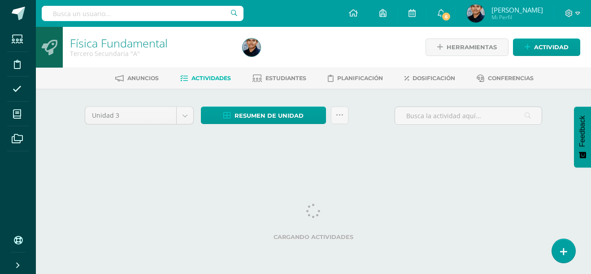
click at [308, 38] on div at bounding box center [327, 47] width 176 height 41
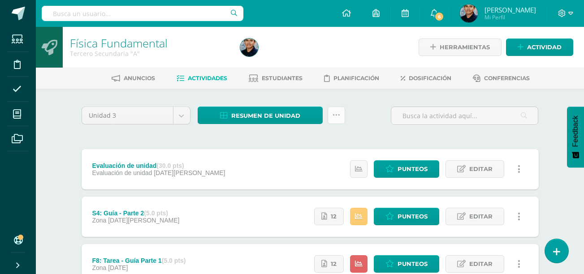
click at [340, 117] on link at bounding box center [336, 115] width 17 height 17
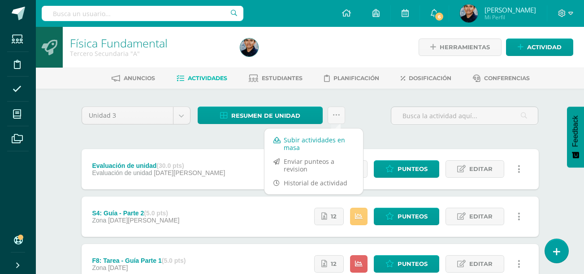
click at [313, 138] on link "Subir actividades en masa" at bounding box center [314, 144] width 99 height 22
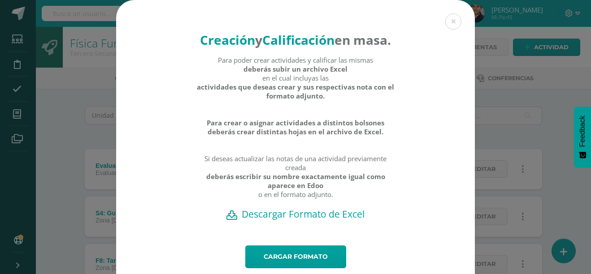
click at [295, 221] on h2 "Descargar Formato de Excel" at bounding box center [295, 214] width 327 height 13
click at [524, 209] on div "Creación y Calificación en masa. Para poder crear actividades y calificar las m…" at bounding box center [296, 151] width 584 height 302
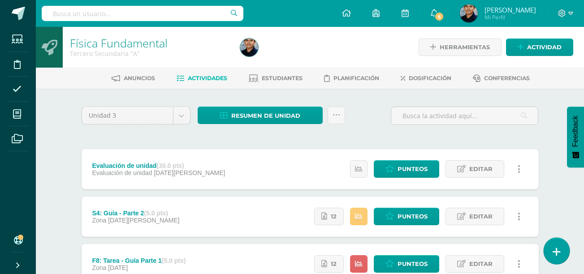
click at [559, 249] on icon at bounding box center [557, 252] width 8 height 10
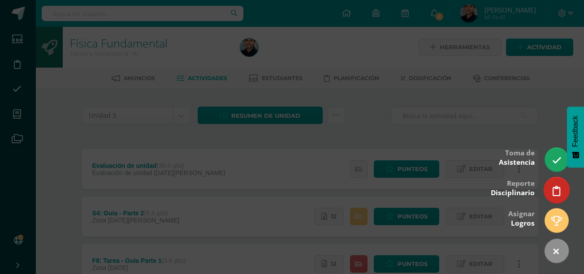
click at [558, 187] on icon at bounding box center [557, 191] width 8 height 10
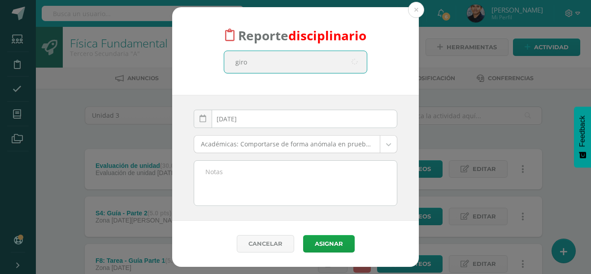
type input "giron"
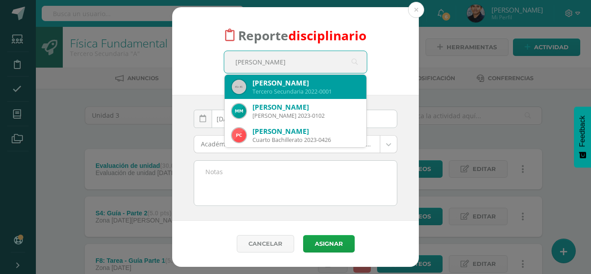
click at [256, 92] on div "Tercero Secundaria 2022-0001" at bounding box center [305, 92] width 107 height 8
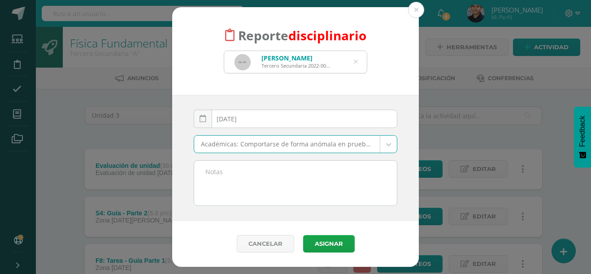
click at [301, 187] on textarea at bounding box center [295, 183] width 203 height 45
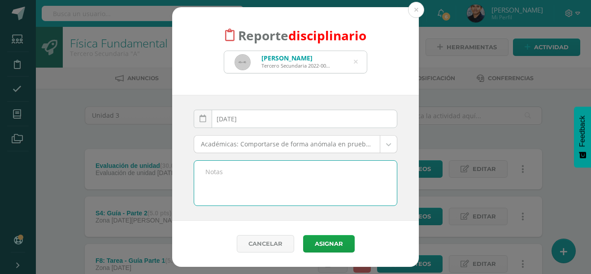
type textarea "-"
type textarea "Se le dio tiempo para jugar jenga, pero tiró una pieza hacia un escritorio/comp…"
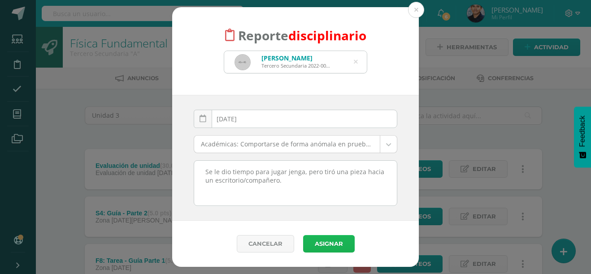
click at [326, 238] on button "Asignar" at bounding box center [329, 243] width 52 height 17
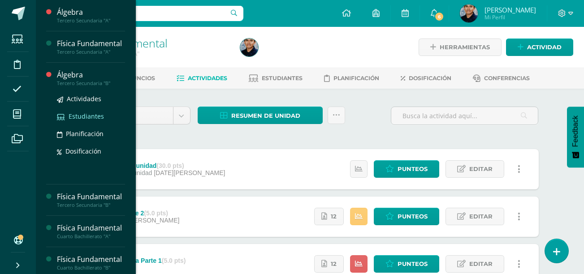
click at [83, 121] on span "Estudiantes" at bounding box center [86, 116] width 35 height 9
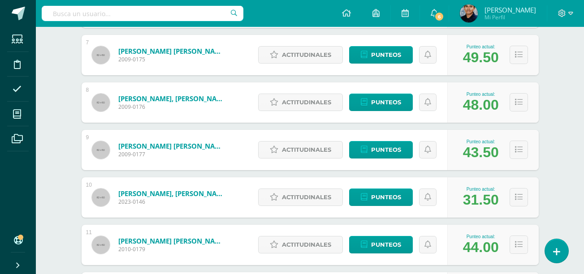
scroll to position [304, 0]
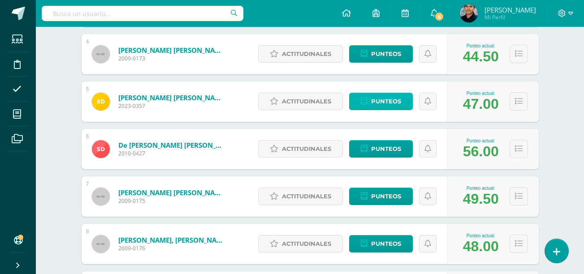
click at [397, 100] on span "Punteos" at bounding box center [386, 101] width 30 height 17
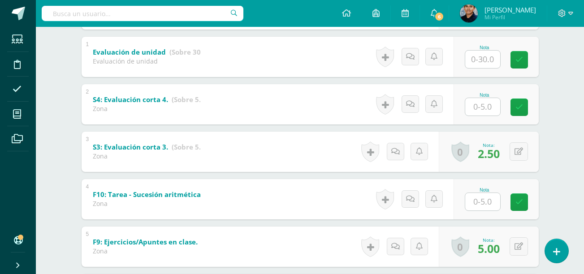
scroll to position [425, 0]
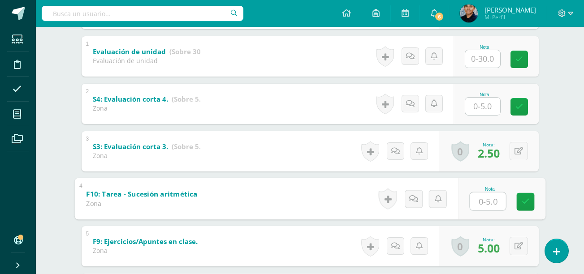
click at [178, 196] on b "F10: Tarea - Sucesión aritmética infinita y finita. (Fórmula general)." at bounding box center [202, 193] width 233 height 9
click at [481, 206] on input "text" at bounding box center [488, 201] width 36 height 18
click at [517, 200] on link at bounding box center [525, 202] width 18 height 18
type input "0"
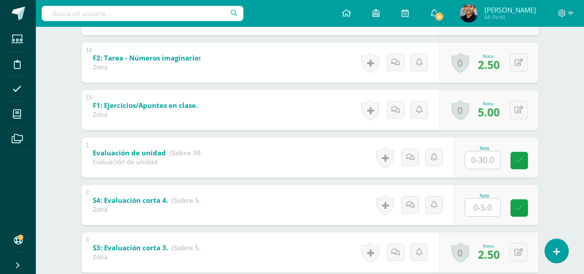
scroll to position [311, 0]
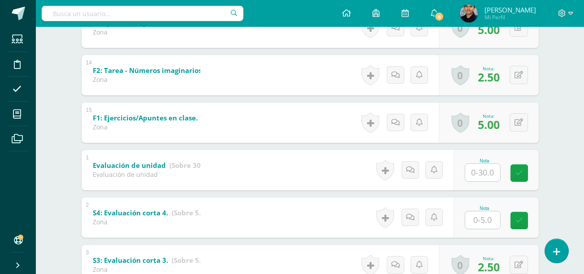
click at [481, 219] on input "text" at bounding box center [482, 220] width 35 height 17
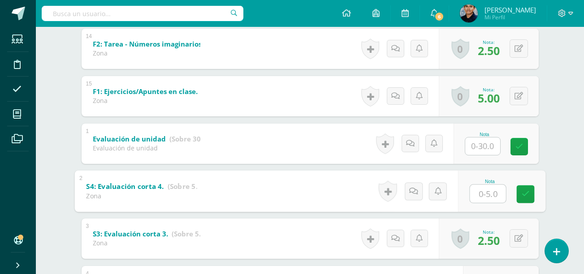
scroll to position [338, 0]
type input "3.00"
click at [0, 0] on span "N/A" at bounding box center [0, 0] width 0 height 0
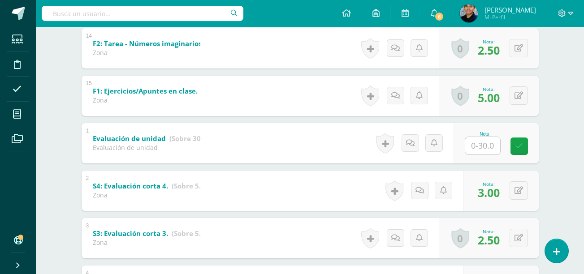
click at [493, 196] on span "3.00" at bounding box center [489, 192] width 22 height 15
click at [509, 196] on div "0 Logros Logros obtenidos Aún no hay logros agregados Nota: 3.00" at bounding box center [501, 191] width 76 height 40
click at [521, 195] on button at bounding box center [525, 191] width 19 height 19
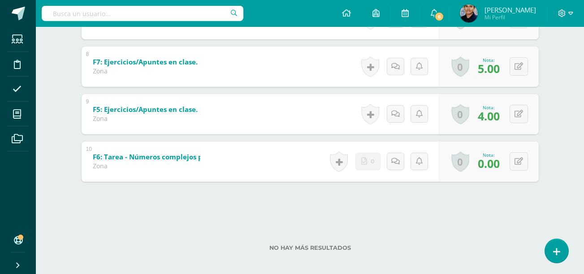
scroll to position [747, 0]
click at [521, 157] on button at bounding box center [519, 162] width 18 height 18
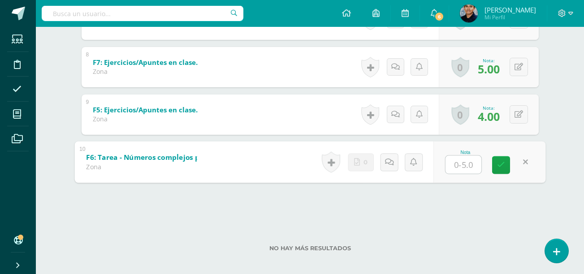
type input "3"
click at [507, 165] on link at bounding box center [501, 165] width 18 height 18
click at [504, 165] on icon at bounding box center [501, 165] width 8 height 8
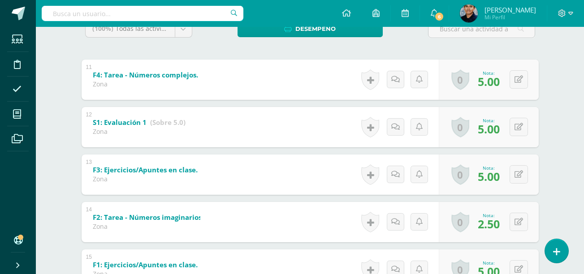
scroll to position [0, 0]
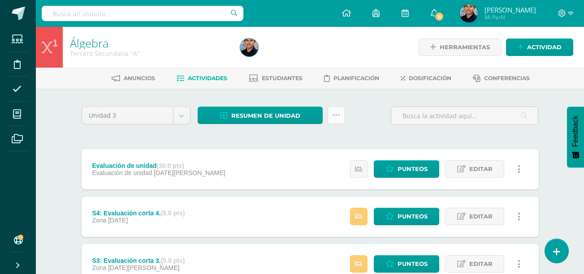
click at [342, 118] on link at bounding box center [336, 115] width 17 height 17
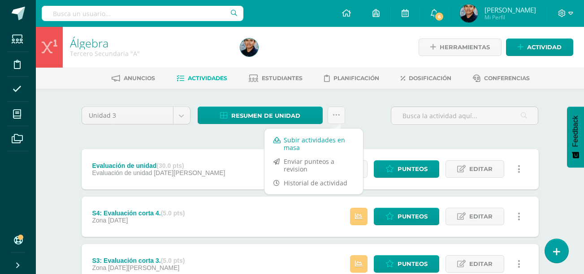
click at [306, 142] on link "Subir actividades en masa" at bounding box center [314, 144] width 99 height 22
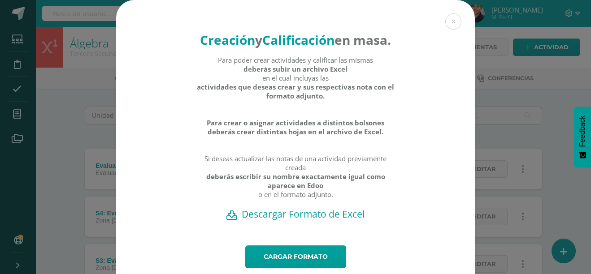
click at [295, 221] on h2 "Descargar Formato de Excel" at bounding box center [295, 214] width 327 height 13
click at [457, 19] on button at bounding box center [453, 21] width 16 height 16
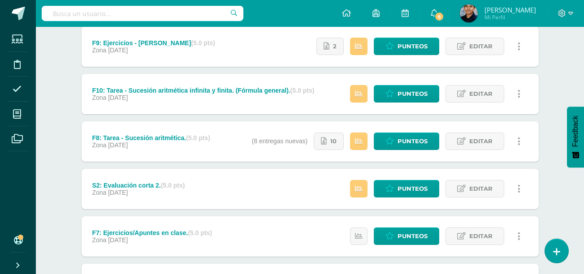
scroll to position [269, 0]
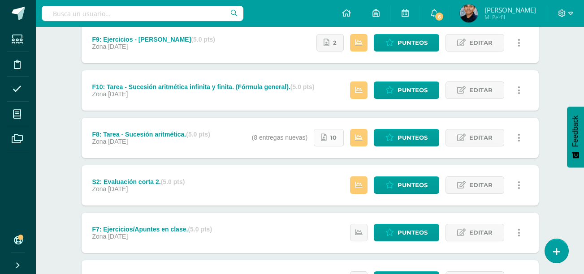
click at [330, 139] on link "10" at bounding box center [329, 137] width 30 height 17
click at [419, 138] on span "Punteos" at bounding box center [413, 138] width 30 height 17
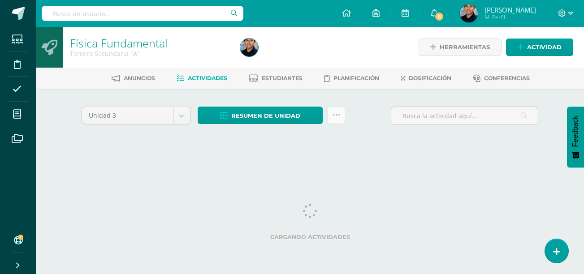
click at [343, 113] on link at bounding box center [336, 115] width 17 height 17
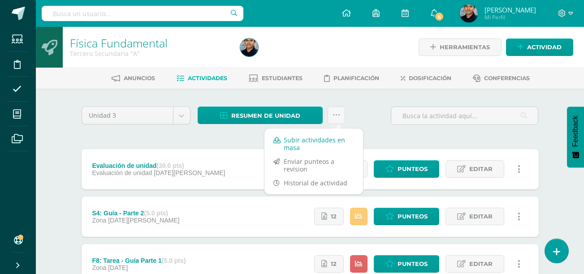
click at [308, 148] on link "Subir actividades en masa" at bounding box center [314, 144] width 99 height 22
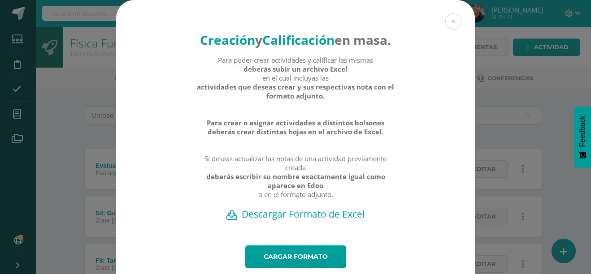
click at [284, 221] on h2 "Descargar Formato de Excel" at bounding box center [295, 214] width 327 height 13
click at [25, 159] on div "Creación y Calificación en masa. Para poder crear actividades y calificar las m…" at bounding box center [296, 151] width 584 height 302
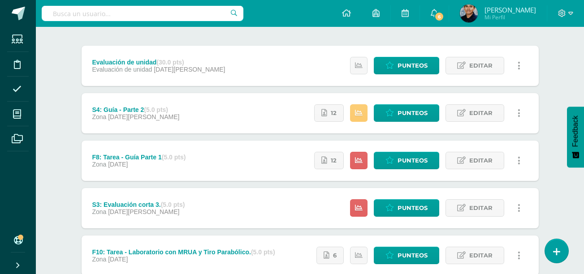
scroll to position [133, 0]
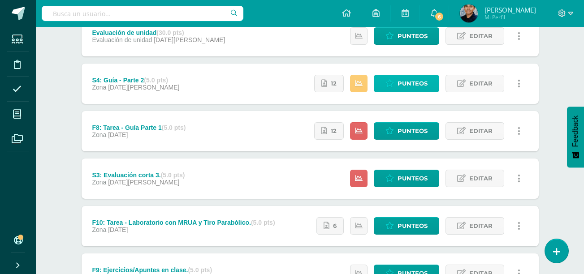
click at [407, 84] on span "Punteos" at bounding box center [413, 83] width 30 height 17
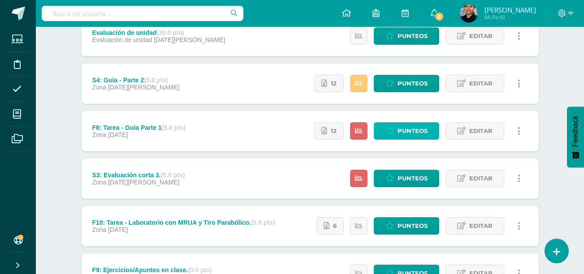
click at [402, 130] on span "Punteos" at bounding box center [413, 131] width 30 height 17
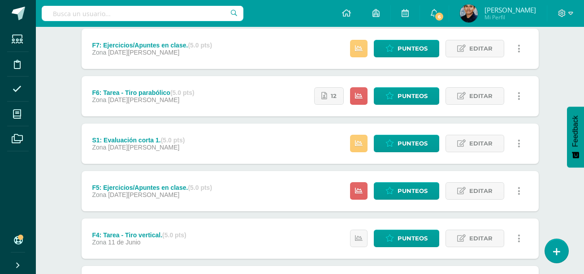
scroll to position [410, 0]
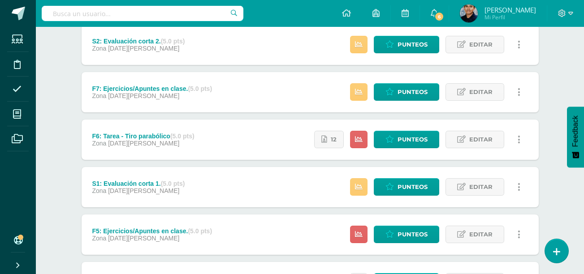
click at [48, 96] on div "Física Fundamental Tercero Secundaria "A" Herramientas Detalle de asistencias A…" at bounding box center [310, 61] width 548 height 888
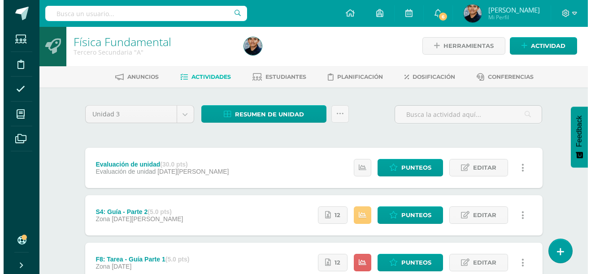
scroll to position [0, 0]
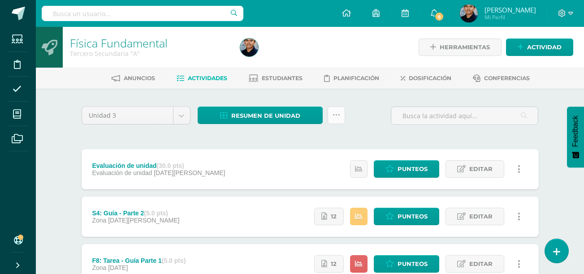
click at [340, 116] on link at bounding box center [336, 115] width 17 height 17
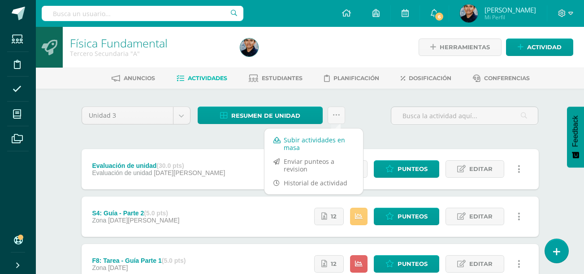
click at [299, 143] on link "Subir actividades en masa" at bounding box center [314, 144] width 99 height 22
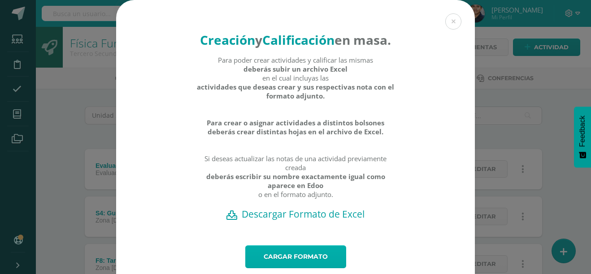
click at [269, 269] on link "Cargar formato" at bounding box center [295, 257] width 101 height 23
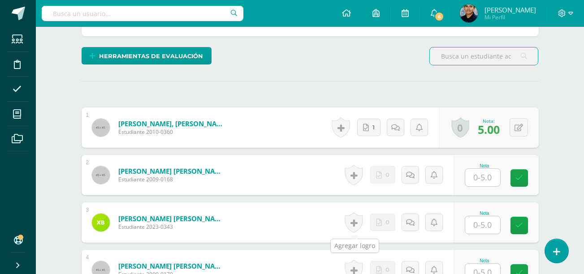
scroll to position [237, 0]
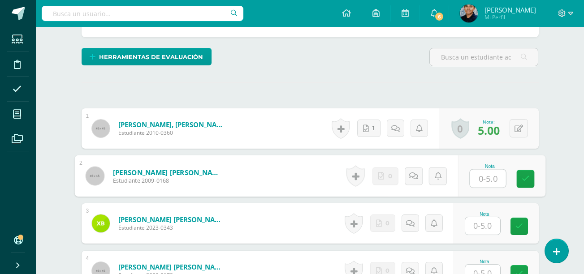
click at [482, 181] on input "text" at bounding box center [488, 179] width 36 height 18
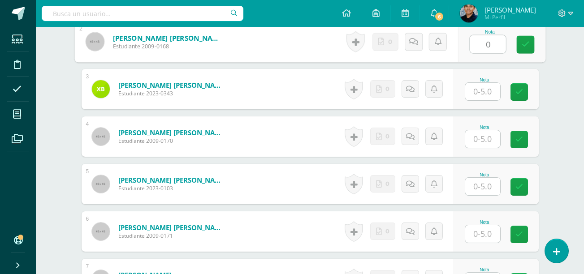
scroll to position [372, 0]
type input "0"
click at [480, 96] on input "text" at bounding box center [482, 90] width 35 height 17
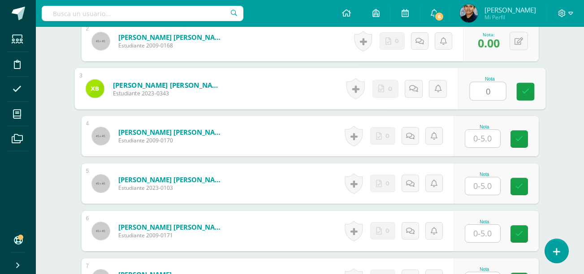
type input "0"
click at [491, 139] on input "text" at bounding box center [482, 138] width 35 height 17
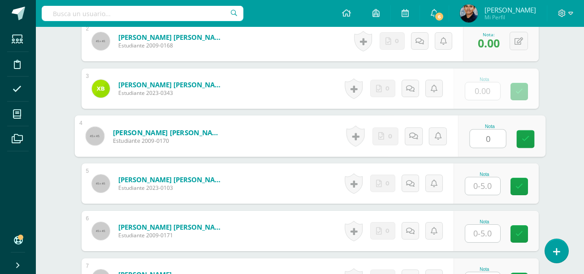
type input "0"
click at [486, 186] on input "text" at bounding box center [482, 186] width 35 height 17
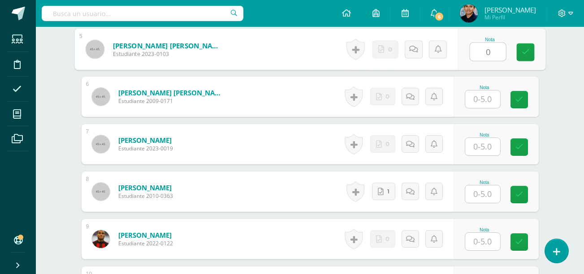
type input "0"
click at [476, 101] on input "text" at bounding box center [482, 98] width 35 height 17
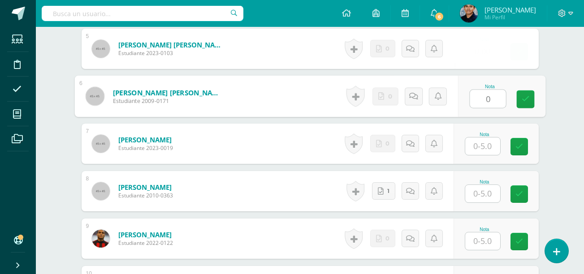
type input "0"
click at [486, 149] on input "text" at bounding box center [482, 146] width 35 height 17
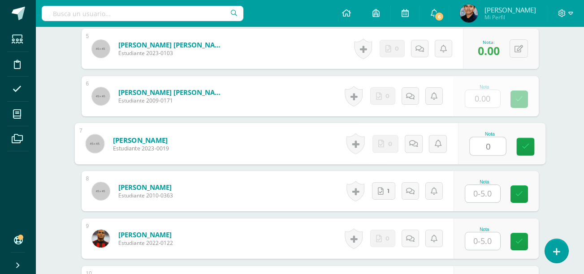
type input "0"
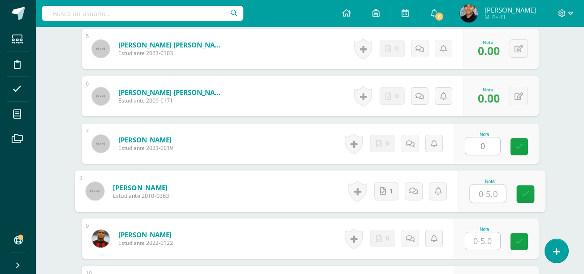
click at [483, 195] on input "text" at bounding box center [488, 194] width 36 height 18
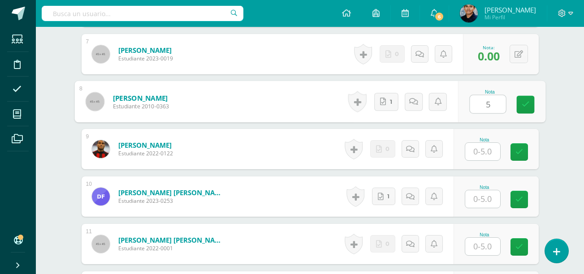
type input "5"
click at [477, 156] on input "text" at bounding box center [482, 151] width 35 height 17
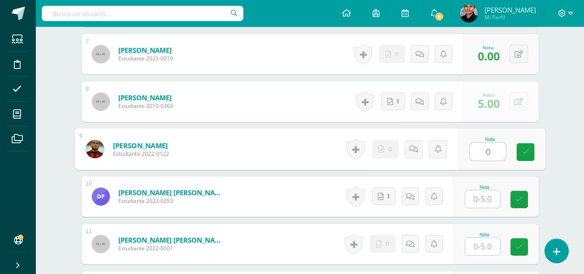
type input "0"
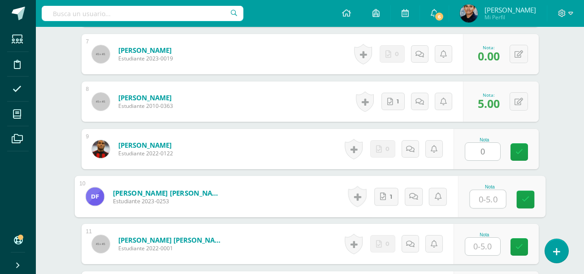
click at [481, 195] on input "text" at bounding box center [488, 200] width 36 height 18
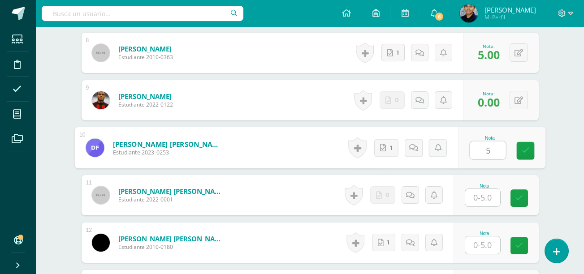
scroll to position [731, 0]
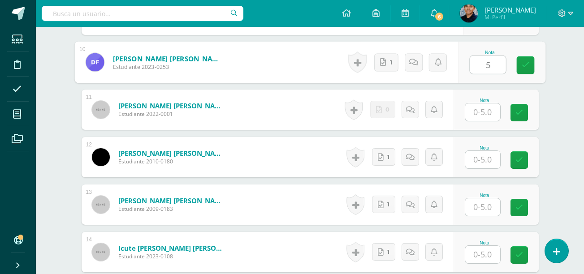
type input "5"
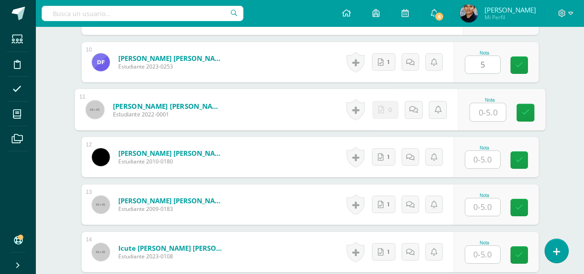
click at [477, 113] on input "text" at bounding box center [488, 113] width 36 height 18
type input "0"
drag, startPoint x: 483, startPoint y: 170, endPoint x: 488, endPoint y: 161, distance: 10.2
click at [486, 165] on div "Nota" at bounding box center [496, 157] width 85 height 40
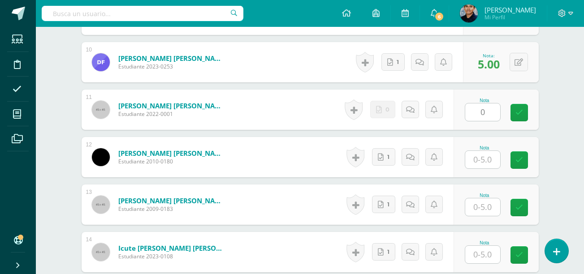
click at [488, 161] on input "text" at bounding box center [482, 159] width 35 height 17
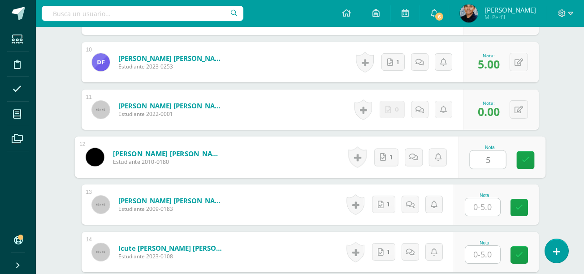
type input "5"
click at [491, 202] on input "text" at bounding box center [482, 207] width 35 height 17
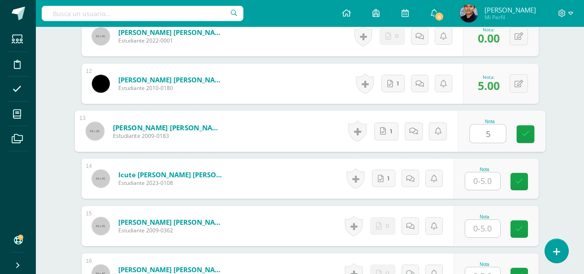
scroll to position [821, 0]
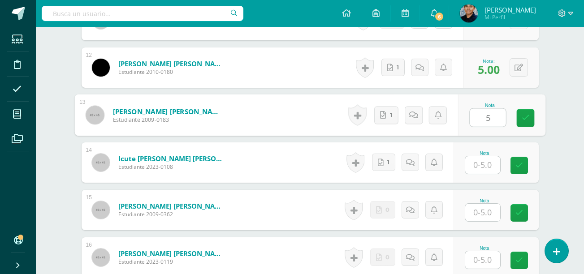
type input "5"
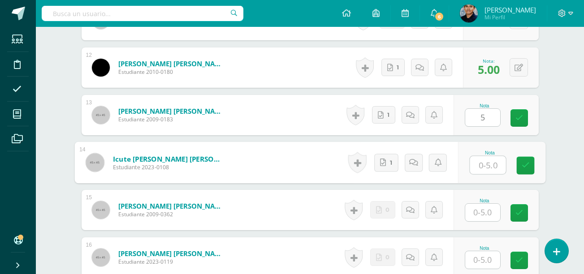
click at [482, 162] on input "text" at bounding box center [488, 165] width 36 height 18
type input "5"
click at [488, 211] on input "text" at bounding box center [482, 212] width 35 height 17
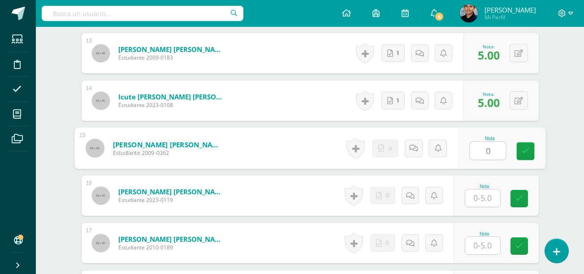
scroll to position [955, 0]
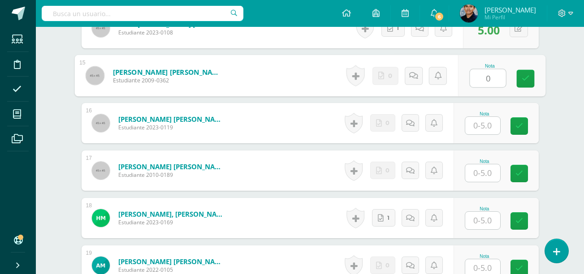
type input "0"
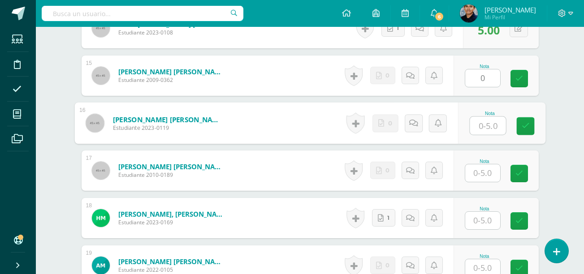
click at [484, 131] on input "text" at bounding box center [488, 126] width 36 height 18
type input "0"
click at [484, 173] on input "text" at bounding box center [482, 173] width 35 height 17
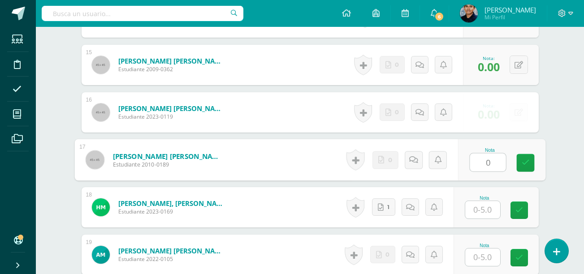
scroll to position [1045, 0]
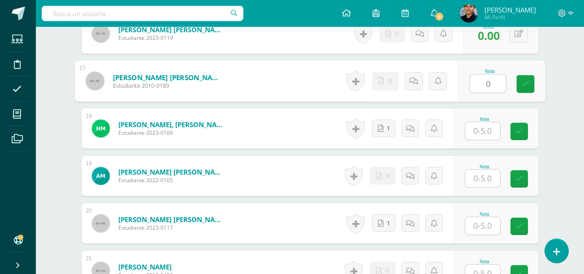
type input "0"
click at [482, 133] on input "text" at bounding box center [482, 130] width 35 height 17
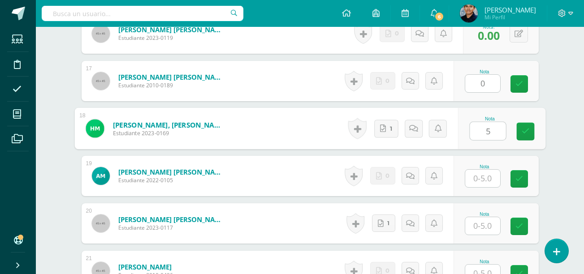
type input "5"
click at [481, 176] on input "text" at bounding box center [482, 178] width 35 height 17
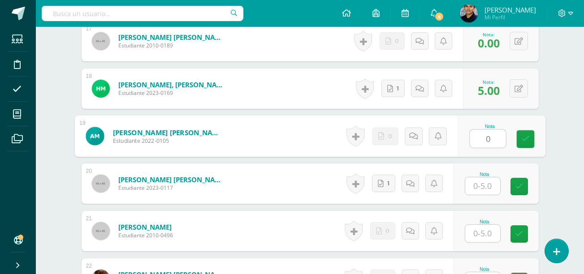
scroll to position [1135, 0]
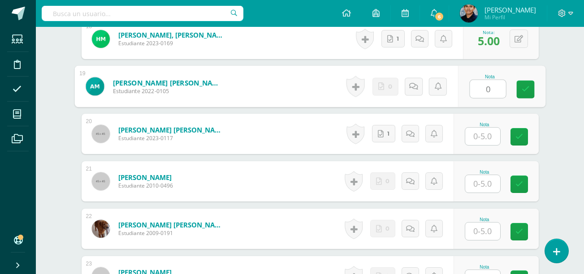
type input "0"
click at [483, 139] on input "text" at bounding box center [482, 136] width 35 height 17
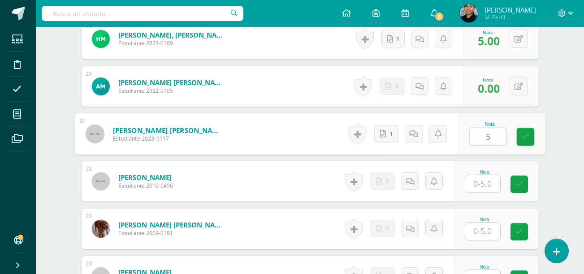
type input "5"
click at [485, 178] on input "text" at bounding box center [482, 183] width 35 height 17
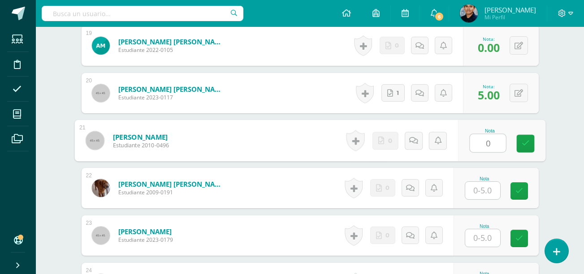
scroll to position [1224, 0]
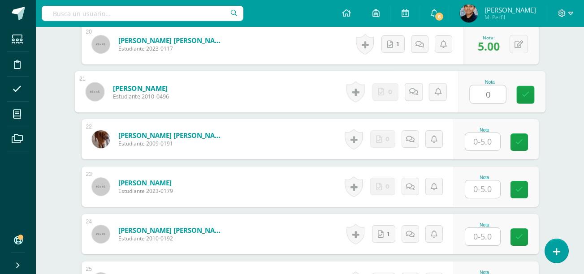
type input "0"
click at [481, 146] on input "text" at bounding box center [482, 141] width 35 height 17
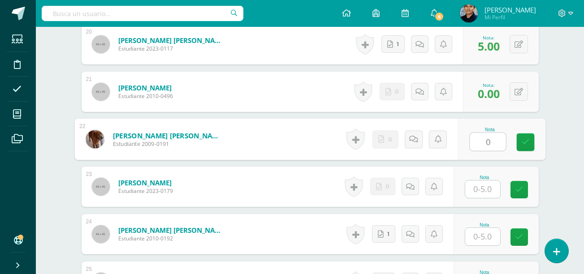
type input "0"
click at [485, 193] on input "text" at bounding box center [482, 189] width 35 height 17
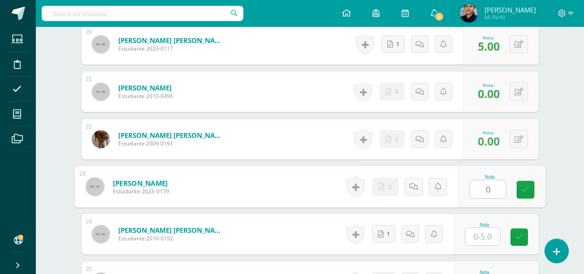
type input "0"
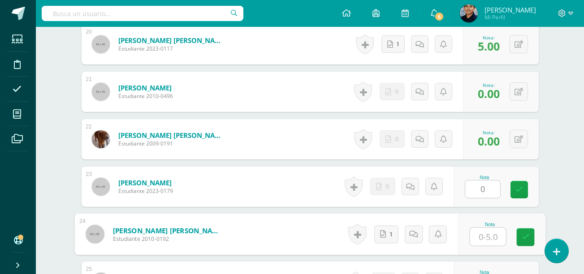
click at [481, 230] on input "text" at bounding box center [488, 237] width 36 height 18
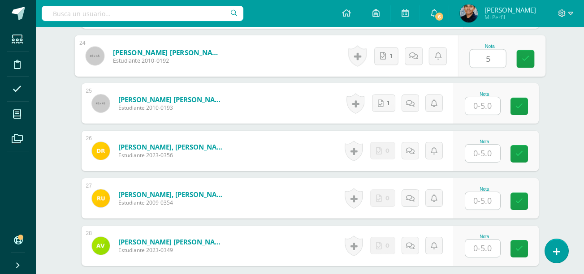
scroll to position [1404, 0]
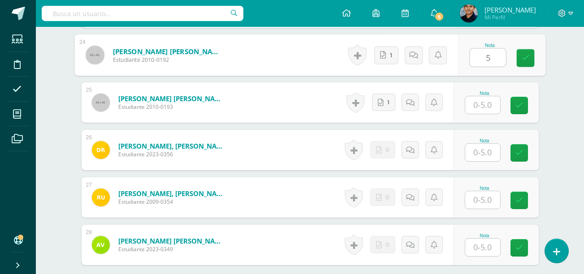
type input "5"
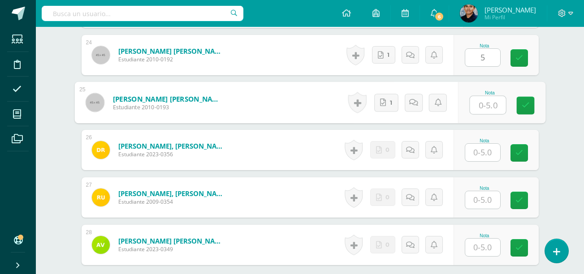
click at [474, 109] on input "text" at bounding box center [488, 105] width 36 height 18
type input "0"
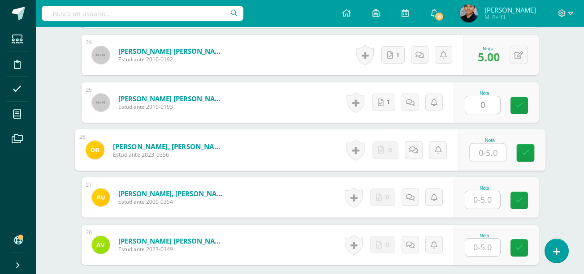
click at [487, 156] on input "text" at bounding box center [488, 153] width 36 height 18
type input "0"
type input "0.00"
type input "0"
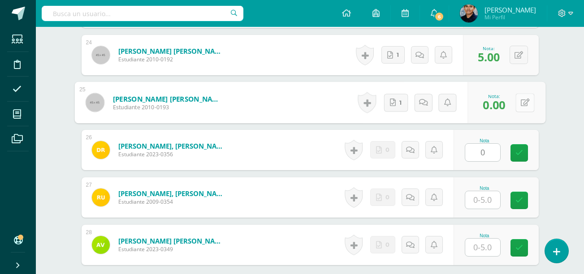
click at [521, 98] on button at bounding box center [525, 102] width 19 height 19
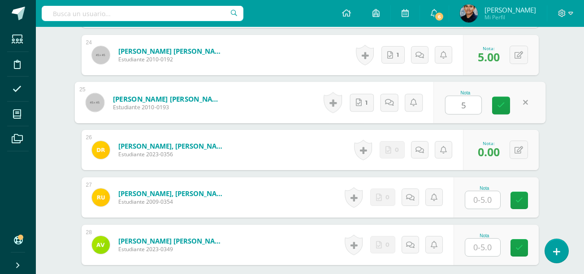
type input "5"
click at [483, 196] on input "text" at bounding box center [482, 199] width 35 height 17
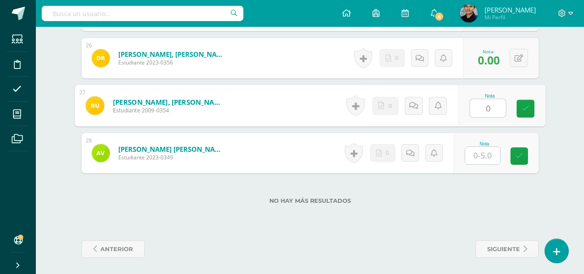
scroll to position [1497, 0]
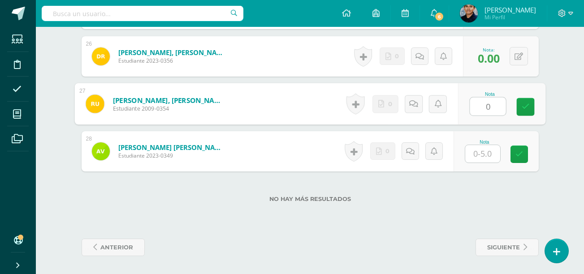
type input "0"
click at [488, 159] on input "text" at bounding box center [482, 153] width 35 height 17
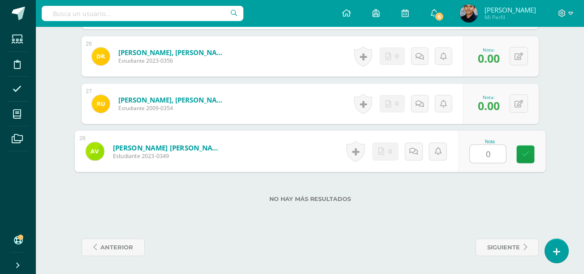
type input "0"
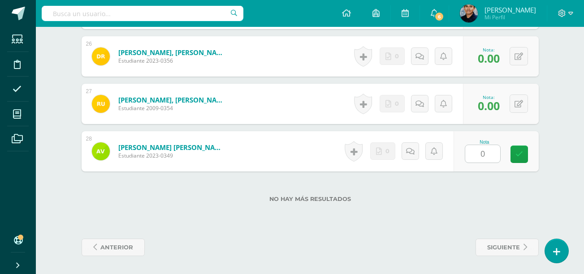
click at [486, 196] on label "No hay más resultados" at bounding box center [310, 199] width 457 height 7
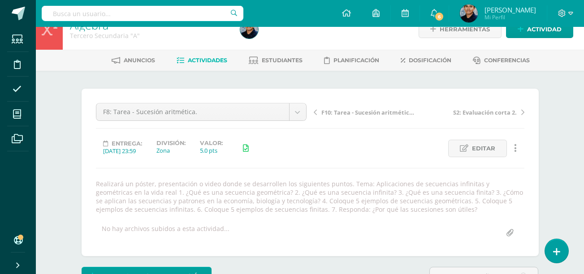
scroll to position [0, 0]
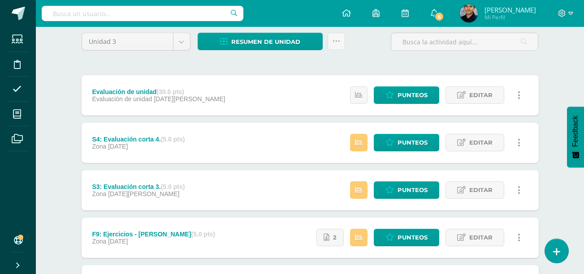
scroll to position [90, 0]
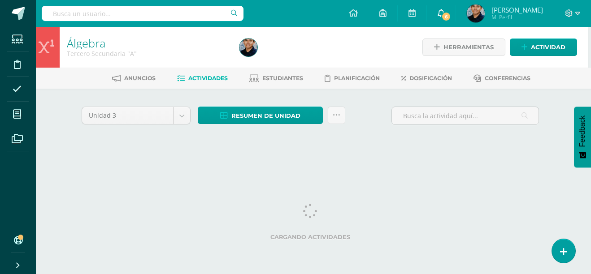
click at [451, 19] on span "6" at bounding box center [446, 17] width 10 height 10
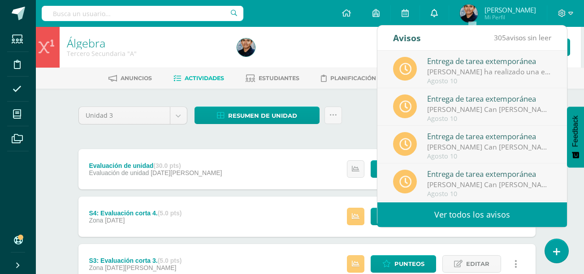
click at [449, 19] on link "0" at bounding box center [434, 13] width 29 height 27
click at [438, 10] on icon at bounding box center [434, 13] width 7 height 8
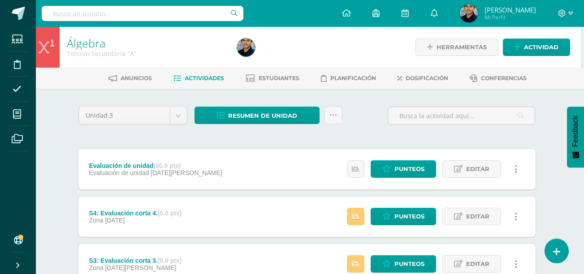
click at [355, 45] on div at bounding box center [321, 47] width 174 height 41
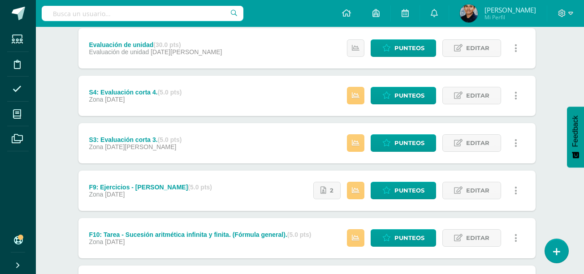
scroll to position [0, 3]
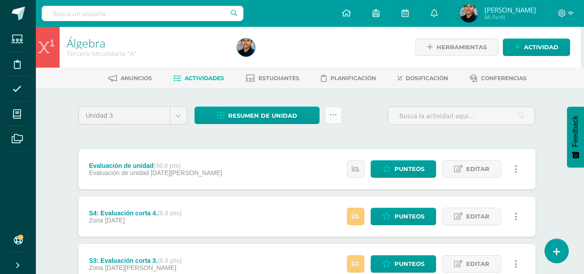
click at [328, 118] on link at bounding box center [333, 115] width 17 height 17
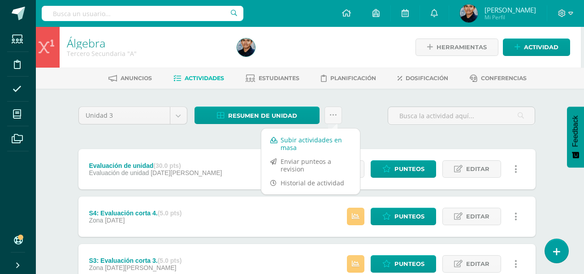
click at [307, 142] on link "Subir actividades en masa" at bounding box center [310, 144] width 99 height 22
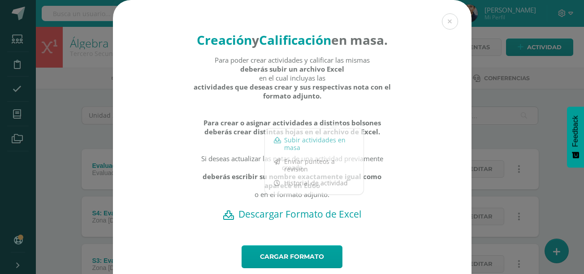
scroll to position [0, 0]
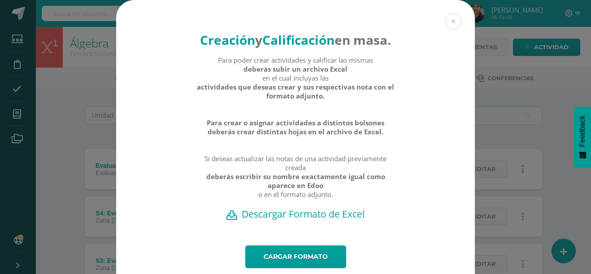
click at [314, 221] on h2 "Descargar Formato de Excel" at bounding box center [295, 214] width 327 height 13
click at [81, 208] on div "Creación y Calificación en masa. Para poder crear actividades y calificar las m…" at bounding box center [296, 151] width 584 height 302
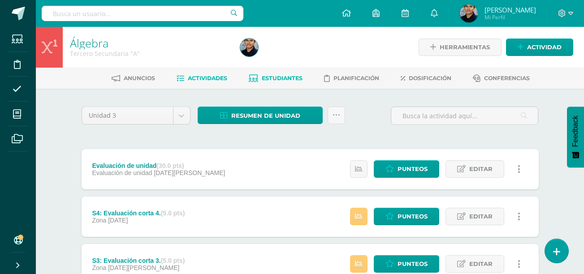
click at [275, 74] on link "Estudiantes" at bounding box center [276, 78] width 54 height 14
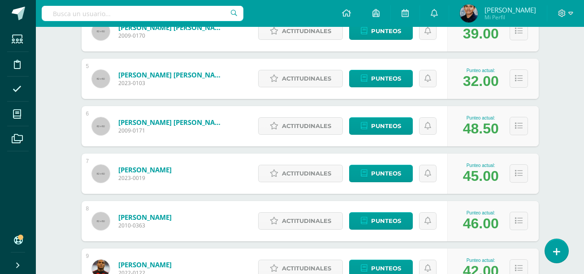
scroll to position [311, 0]
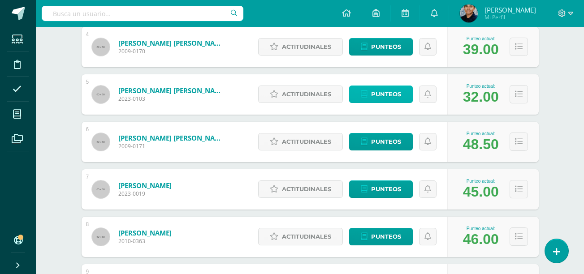
click at [394, 96] on span "Punteos" at bounding box center [386, 94] width 30 height 17
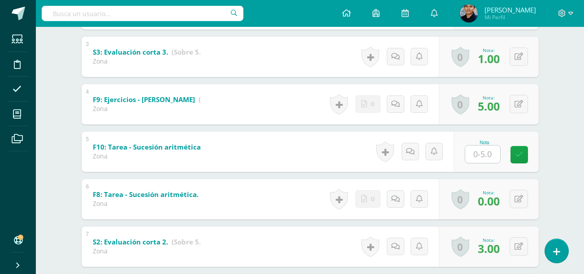
scroll to position [266, 0]
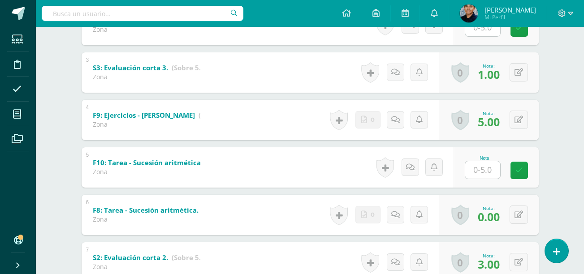
click at [67, 133] on div "[PERSON_NAME] [PERSON_NAME] [PERSON_NAME] [PERSON_NAME] [PERSON_NAME] [PERSON_N…" at bounding box center [310, 272] width 493 height 900
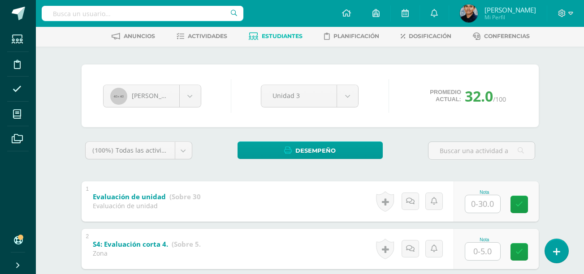
scroll to position [0, 0]
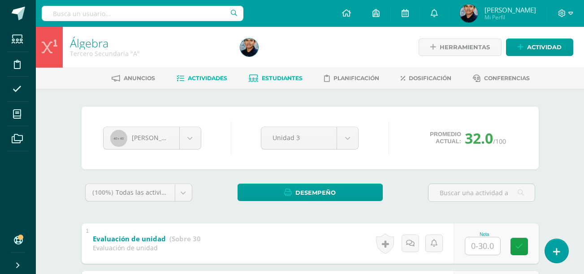
click at [207, 76] on span "Actividades" at bounding box center [207, 78] width 39 height 7
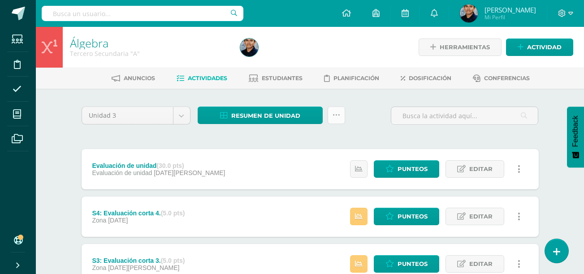
click at [331, 113] on link at bounding box center [336, 115] width 17 height 17
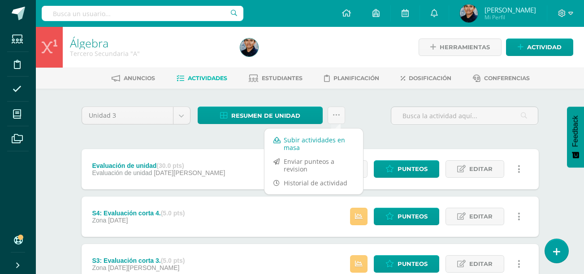
click at [307, 144] on link "Subir actividades en masa" at bounding box center [314, 144] width 99 height 22
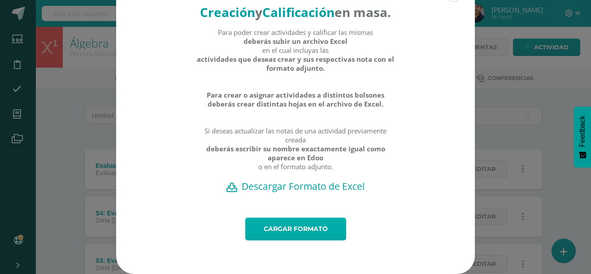
scroll to position [45, 0]
click at [308, 226] on link "Cargar formato" at bounding box center [295, 229] width 101 height 23
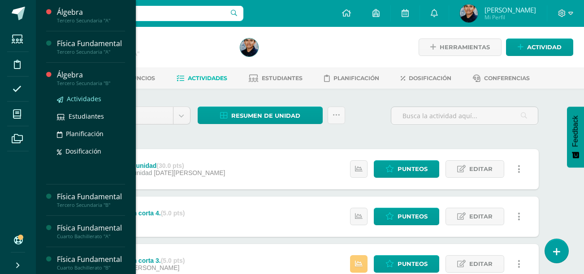
click at [73, 103] on span "Actividades" at bounding box center [84, 99] width 35 height 9
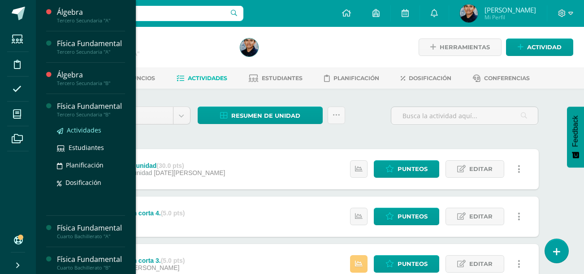
click at [65, 135] on link "Actividades" at bounding box center [91, 130] width 68 height 10
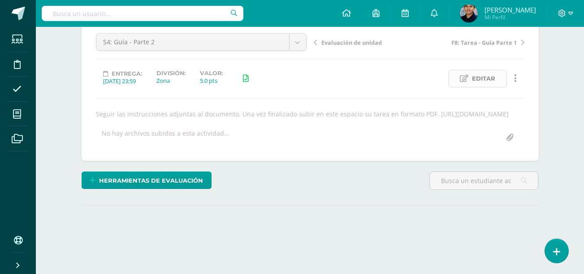
click at [466, 74] on link "Editar" at bounding box center [477, 78] width 59 height 17
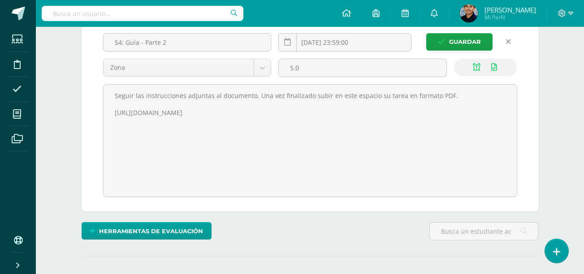
click at [507, 43] on icon at bounding box center [508, 42] width 5 height 8
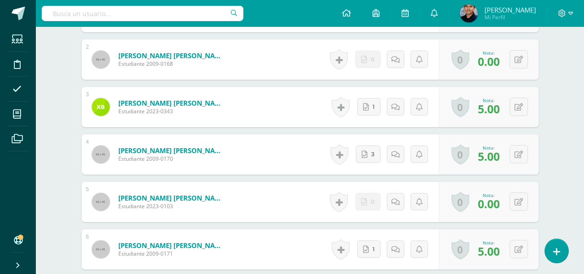
scroll to position [329, 0]
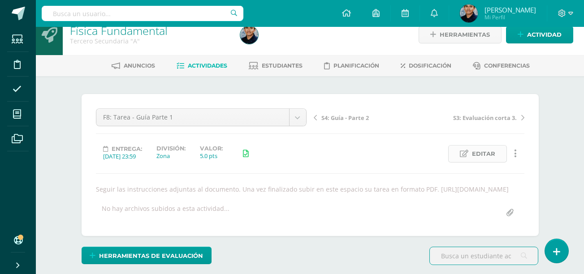
click at [476, 159] on span "Editar" at bounding box center [483, 154] width 23 height 17
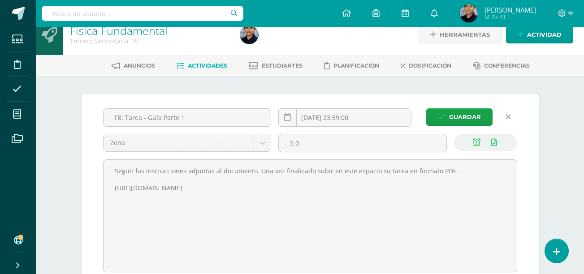
click at [511, 116] on link at bounding box center [508, 117] width 17 height 17
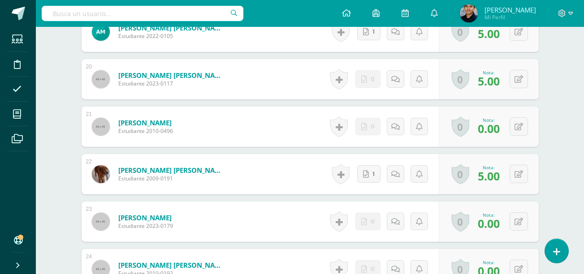
scroll to position [1163, 0]
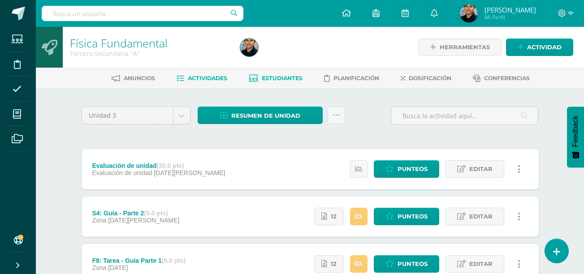
click at [278, 81] on span "Estudiantes" at bounding box center [282, 78] width 41 height 7
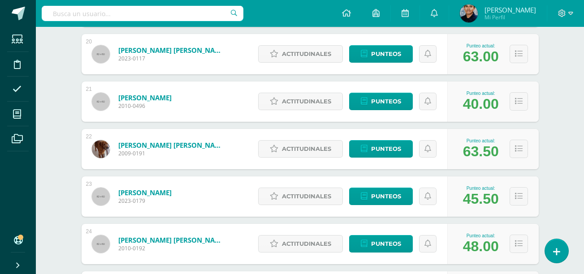
scroll to position [1066, 0]
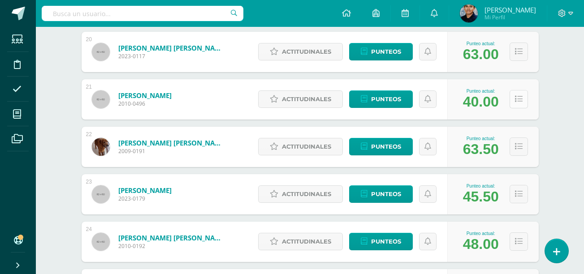
click at [514, 101] on button at bounding box center [519, 99] width 18 height 18
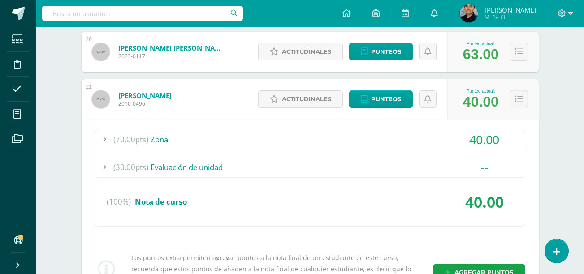
click at [109, 141] on div at bounding box center [104, 140] width 18 height 20
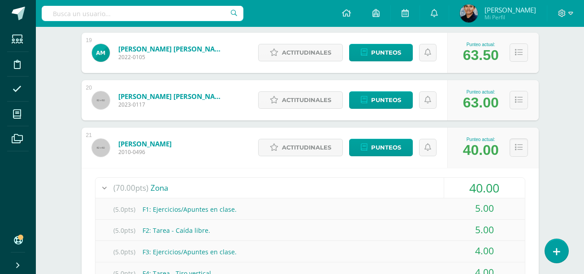
scroll to position [1017, 0]
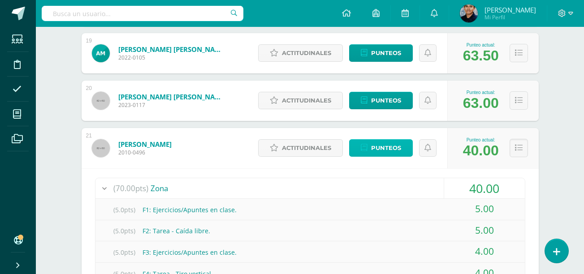
click at [365, 152] on icon at bounding box center [364, 148] width 7 height 8
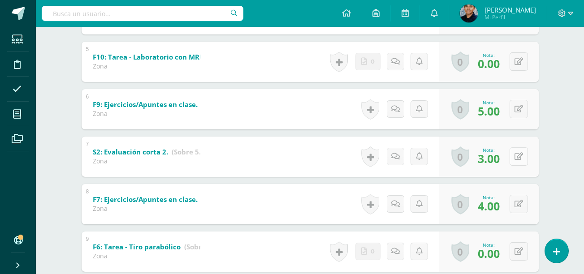
scroll to position [373, 0]
click at [520, 200] on icon at bounding box center [519, 204] width 9 height 8
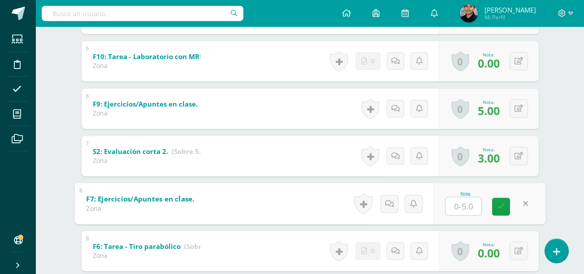
type input "5"
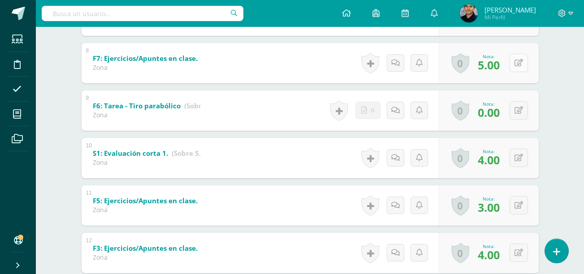
scroll to position [514, 0]
click at [520, 160] on icon at bounding box center [519, 158] width 9 height 8
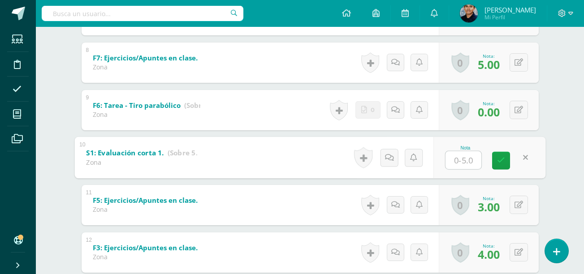
type input "5"
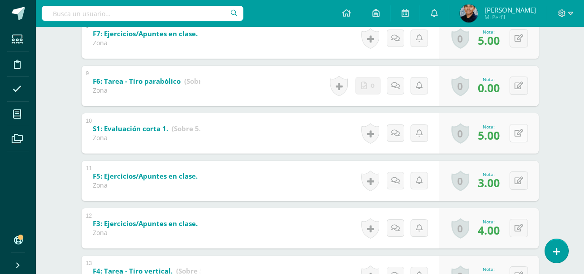
scroll to position [538, 0]
click at [524, 184] on button at bounding box center [525, 180] width 19 height 19
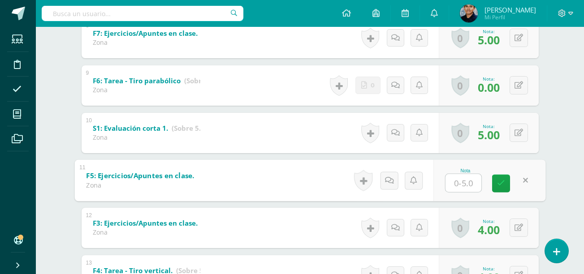
type input "5"
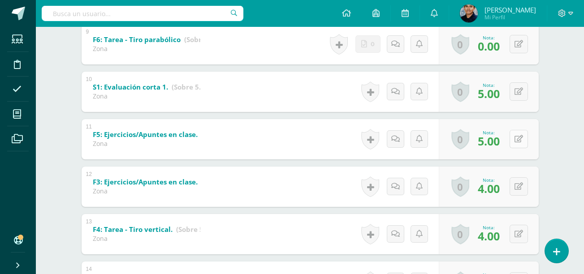
scroll to position [582, 0]
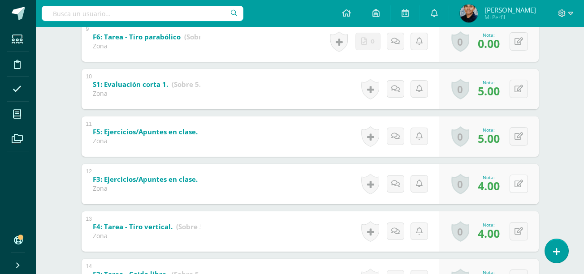
click at [515, 185] on button at bounding box center [519, 184] width 18 height 18
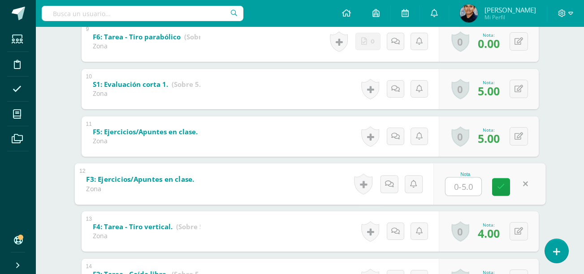
type input "5"
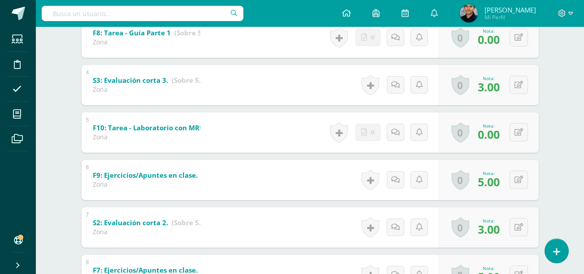
scroll to position [322, 0]
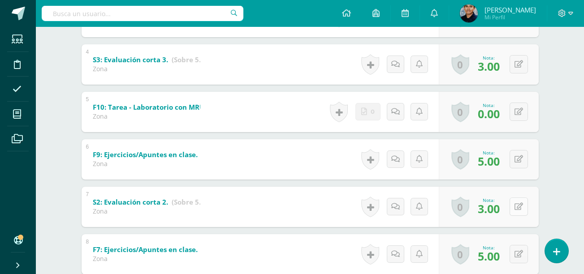
click at [521, 209] on icon at bounding box center [519, 207] width 9 height 8
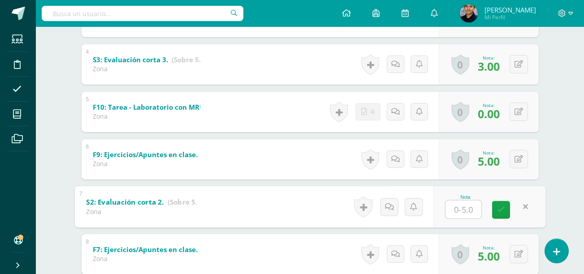
type input "4"
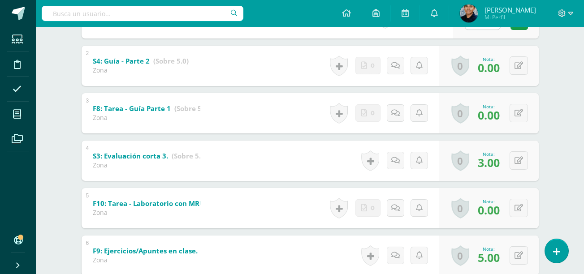
scroll to position [0, 0]
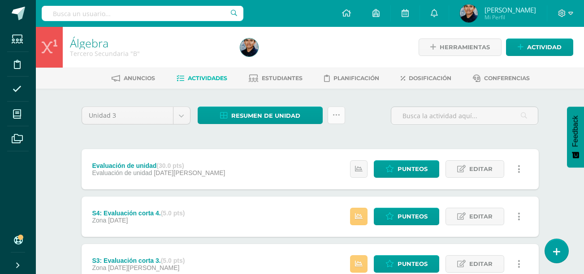
click at [333, 113] on icon at bounding box center [337, 116] width 8 height 8
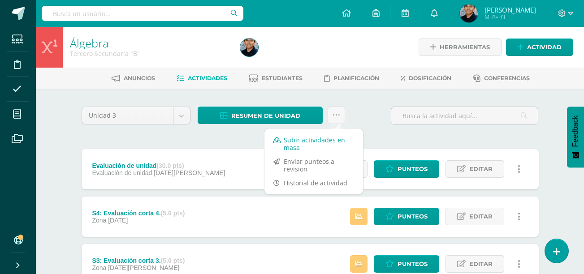
click at [305, 140] on link "Subir actividades en masa" at bounding box center [314, 144] width 99 height 22
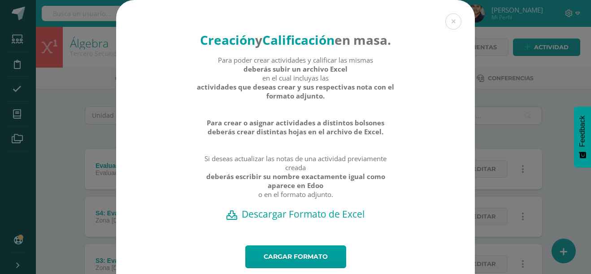
click at [281, 221] on h2 "Descargar Formato de Excel" at bounding box center [295, 214] width 327 height 13
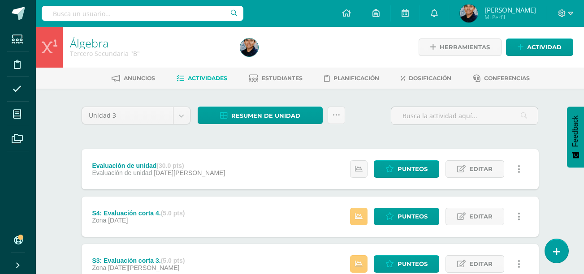
scroll to position [251, 0]
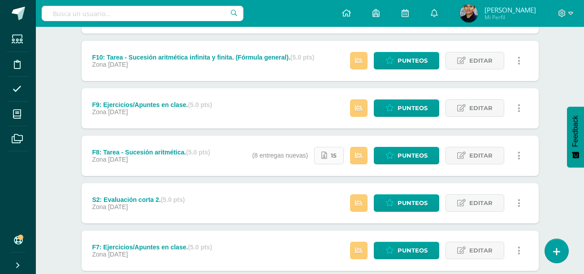
click at [336, 156] on span "15" at bounding box center [334, 156] width 6 height 17
click at [412, 150] on span "Punteos" at bounding box center [413, 156] width 30 height 17
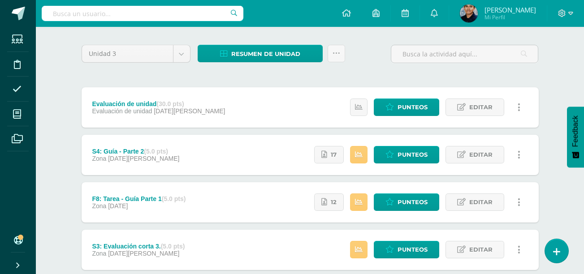
scroll to position [43, 0]
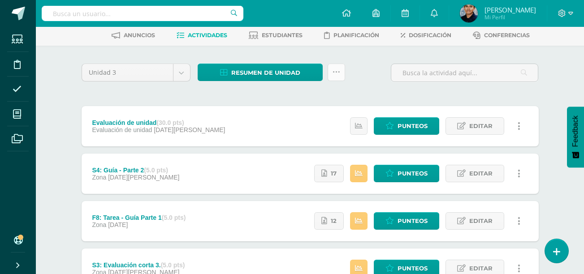
click at [342, 76] on link at bounding box center [336, 72] width 17 height 17
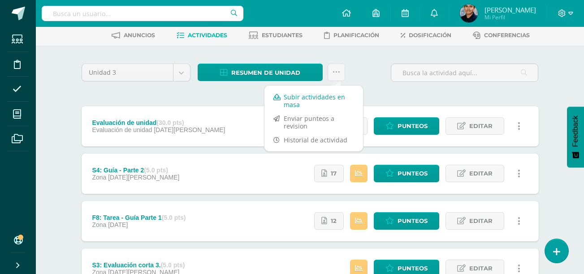
click at [294, 102] on link "Subir actividades en masa" at bounding box center [314, 101] width 99 height 22
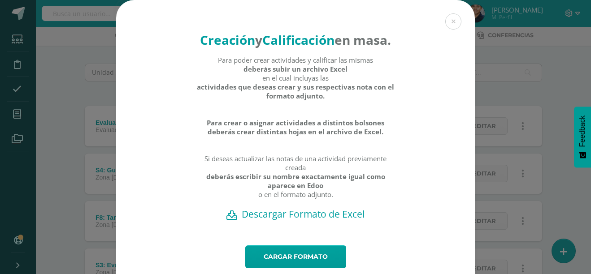
click at [285, 221] on h2 "Descargar Formato de Excel" at bounding box center [295, 214] width 327 height 13
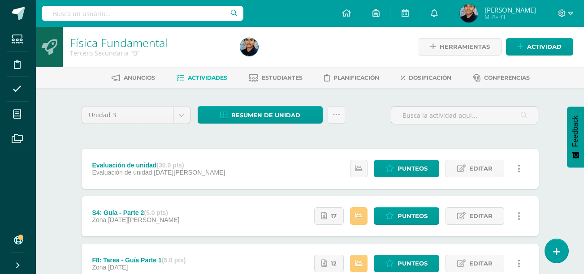
scroll to position [0, 0]
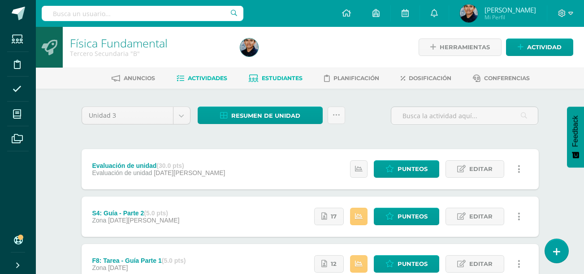
click at [277, 78] on span "Estudiantes" at bounding box center [282, 78] width 41 height 7
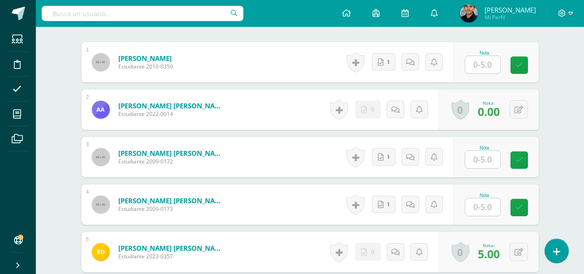
scroll to position [304, 0]
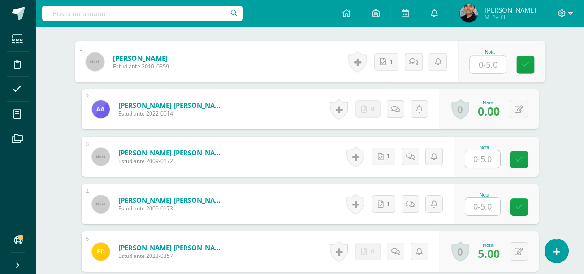
click at [495, 67] on input "text" at bounding box center [488, 65] width 36 height 18
type input "5"
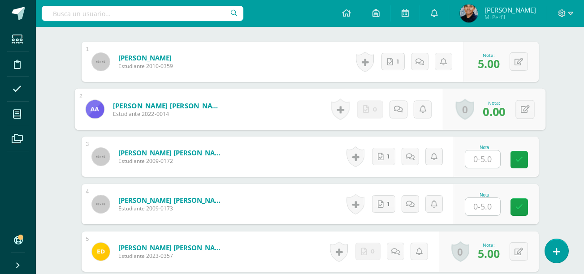
scroll to position [304, 0]
click at [482, 167] on input "text" at bounding box center [482, 158] width 35 height 17
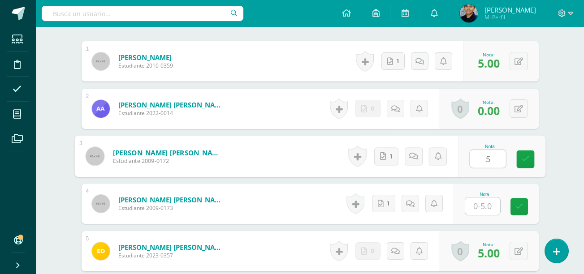
type input "5"
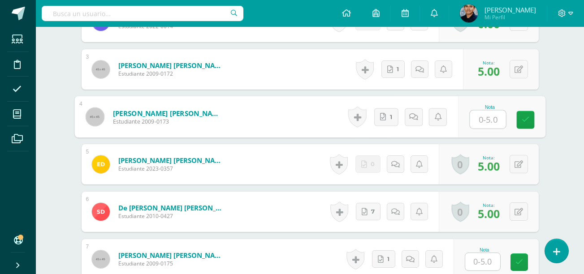
type input "5"
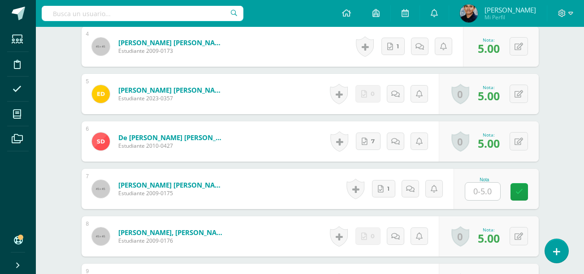
scroll to position [462, 0]
click at [485, 192] on input "text" at bounding box center [482, 190] width 35 height 17
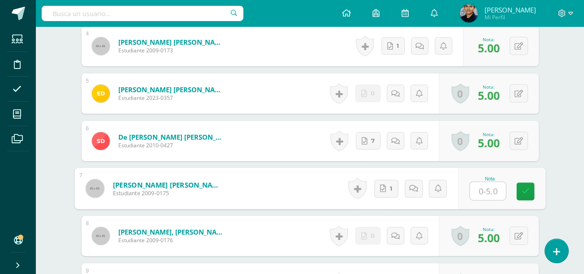
type input "5"
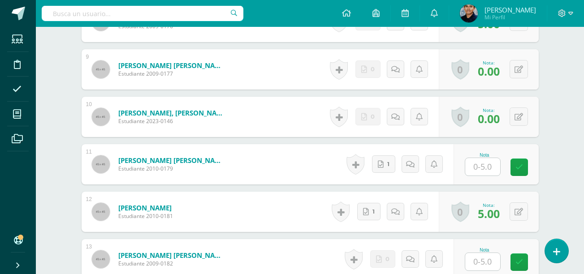
scroll to position [677, 0]
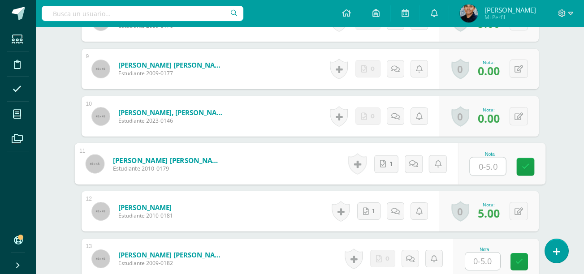
click at [490, 167] on input "text" at bounding box center [488, 167] width 36 height 18
type input "5"
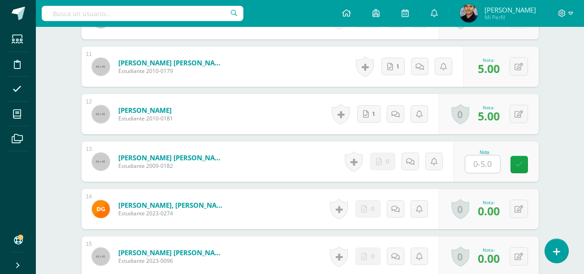
scroll to position [775, 0]
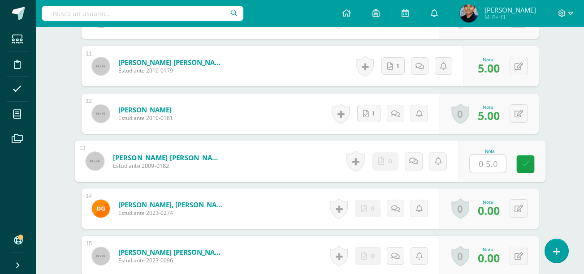
click at [490, 160] on input "text" at bounding box center [488, 164] width 36 height 18
type input "0"
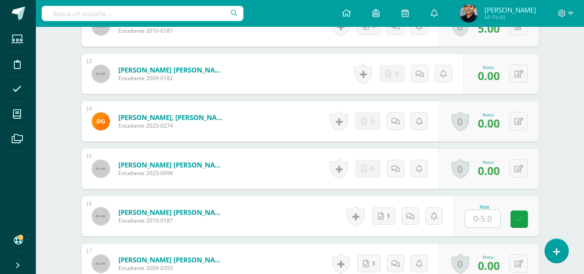
scroll to position [871, 0]
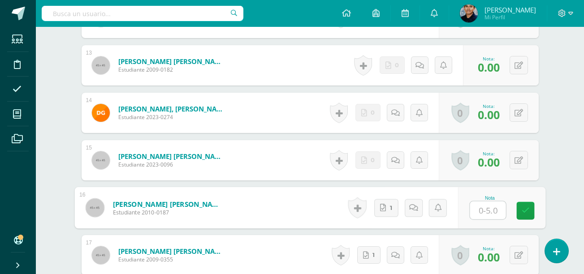
click at [485, 203] on input "text" at bounding box center [488, 211] width 36 height 18
type input "5"
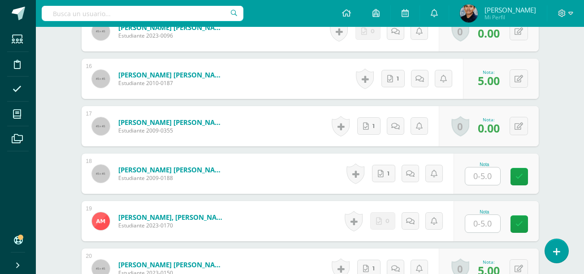
scroll to position [1000, 0]
click at [513, 133] on div "0 Logros Logros obtenidos Aún no hay logros agregados Nota: 0.00" at bounding box center [489, 126] width 100 height 40
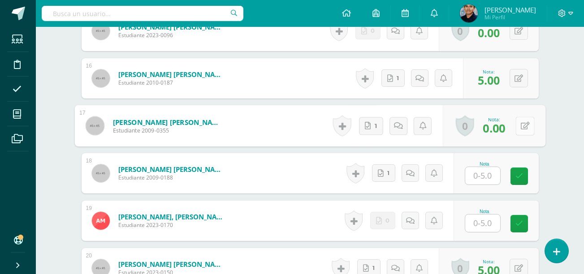
click at [521, 129] on icon at bounding box center [525, 126] width 9 height 8
type input "5"
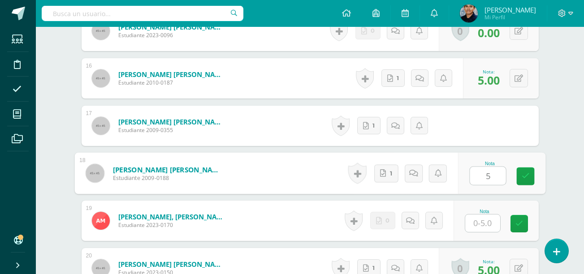
type input "5"
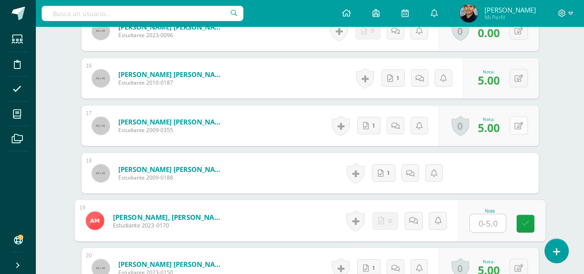
type input "0"
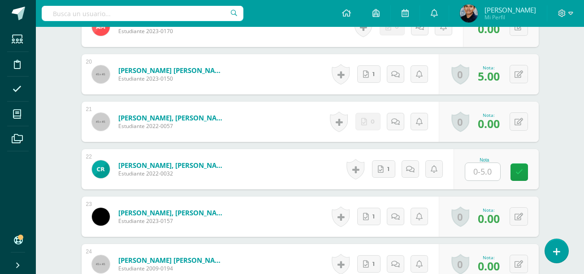
scroll to position [1195, 0]
click at [487, 176] on input "text" at bounding box center [482, 171] width 35 height 17
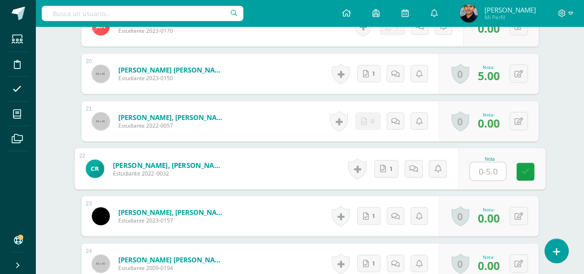
type input "5"
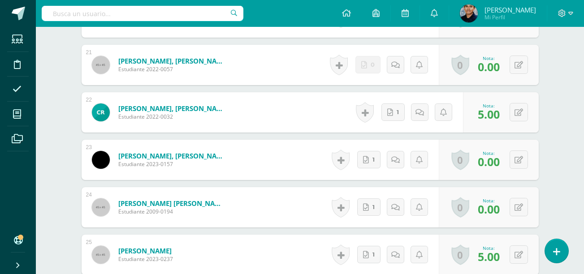
scroll to position [1252, 0]
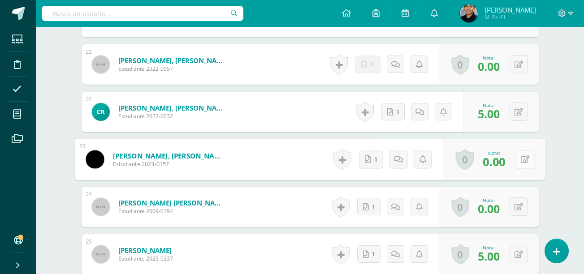
click at [514, 164] on div "0 Logros Logros obtenidos Aún no hay logros agregados Nota: 0.00" at bounding box center [494, 160] width 103 height 42
click at [520, 164] on button at bounding box center [525, 159] width 19 height 19
type input "5"
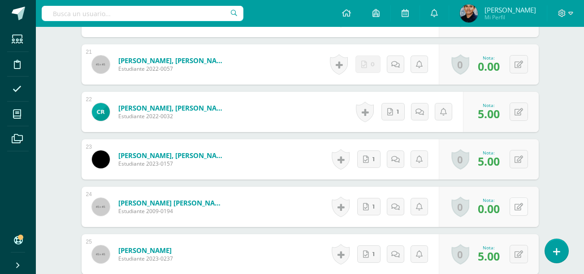
click at [520, 203] on button at bounding box center [519, 207] width 18 height 18
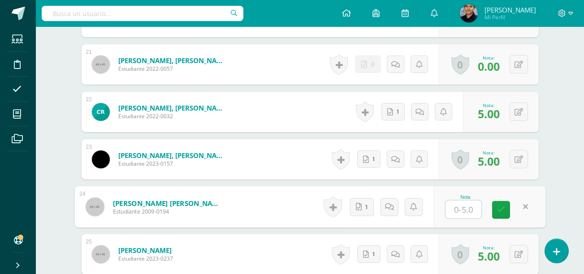
type input "5"
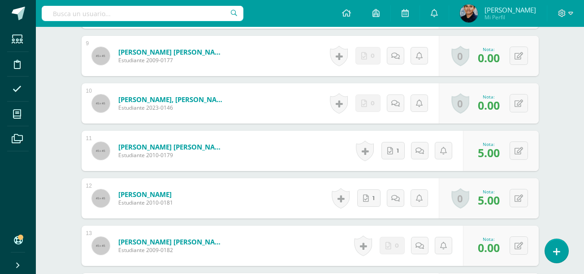
scroll to position [690, 0]
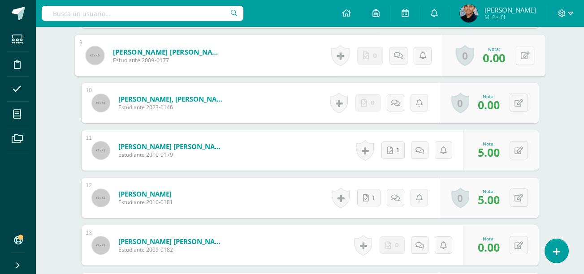
click at [519, 55] on button at bounding box center [525, 55] width 19 height 19
type input "5"
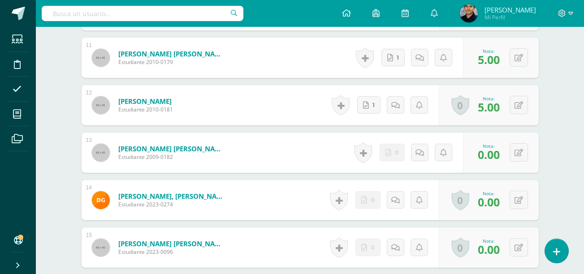
scroll to position [834, 0]
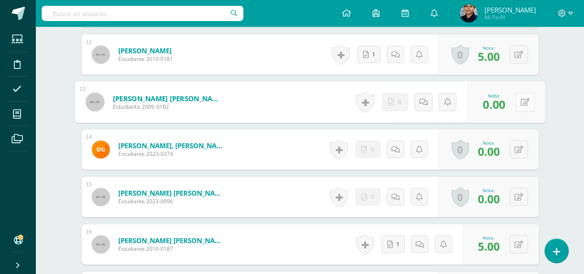
click at [521, 99] on icon at bounding box center [525, 102] width 9 height 8
type input "5"
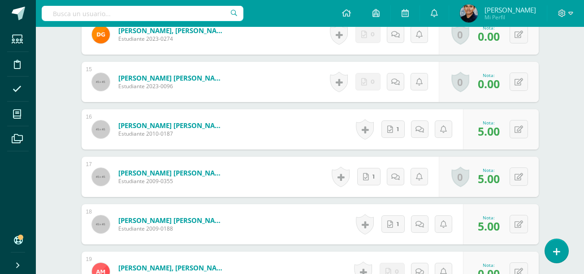
scroll to position [905, 0]
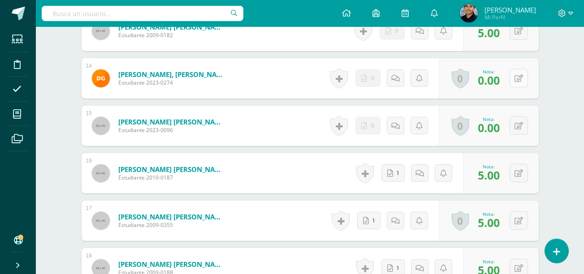
click at [523, 82] on button at bounding box center [519, 78] width 18 height 18
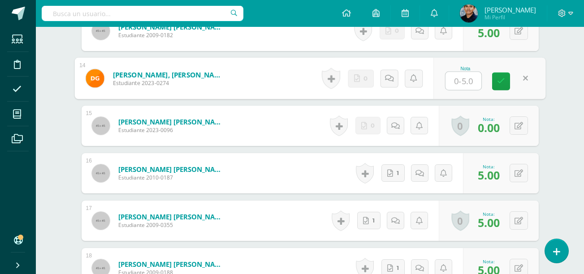
type input "5"
type input "0"
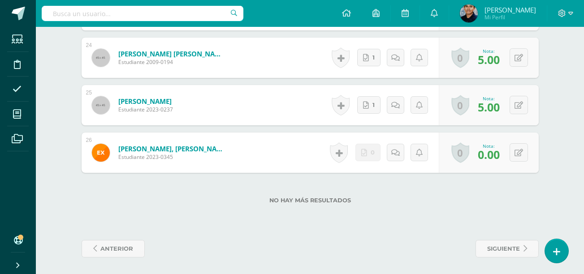
scroll to position [1402, 0]
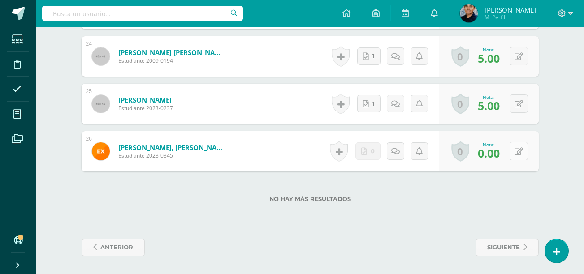
click at [524, 156] on button at bounding box center [519, 151] width 18 height 18
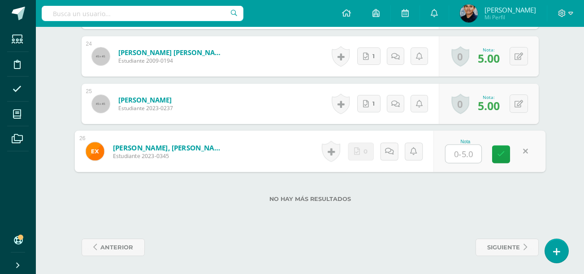
type input "5"
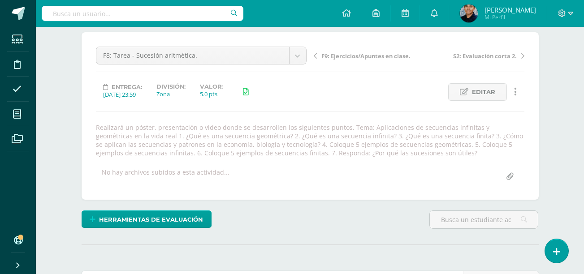
scroll to position [0, 0]
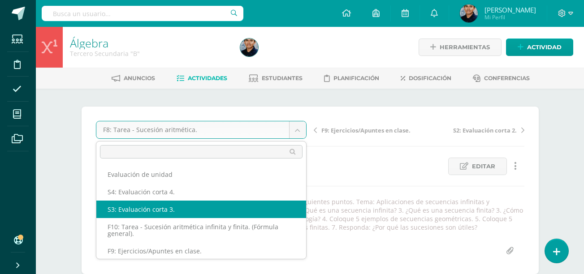
scroll to position [179, 0]
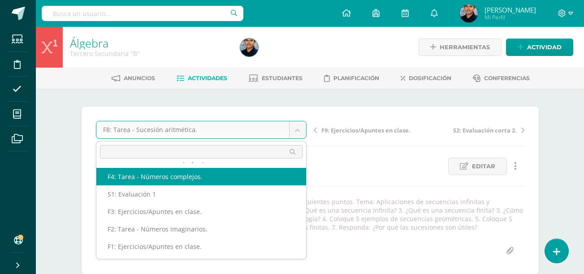
select select "/dashboard/teacher/grade-activity/42115/"
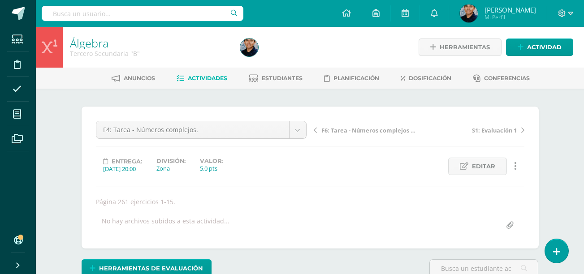
scroll to position [117, 0]
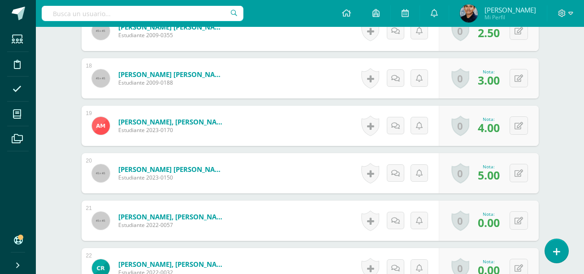
scroll to position [1070, 0]
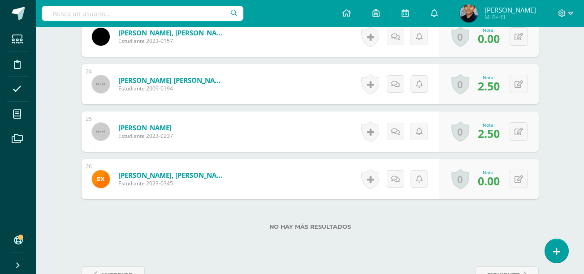
scroll to position [1350, 0]
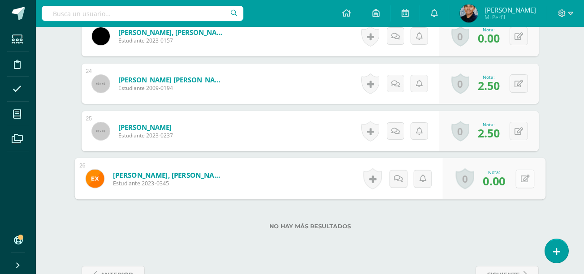
click at [516, 180] on button at bounding box center [525, 178] width 19 height 19
type input "5"
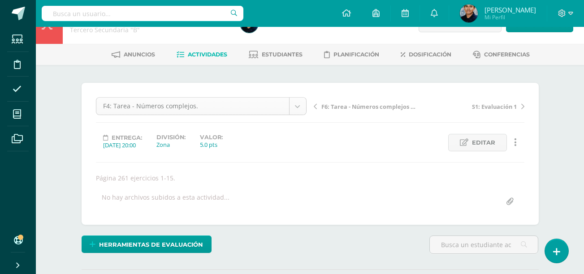
scroll to position [22, 0]
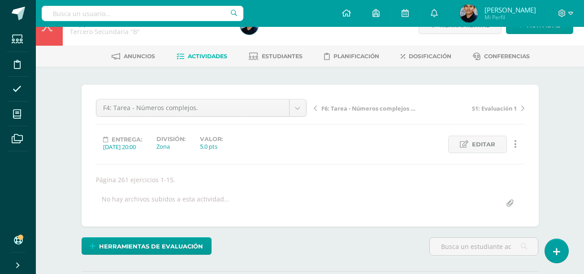
click at [200, 53] on span "Actividades" at bounding box center [207, 56] width 39 height 7
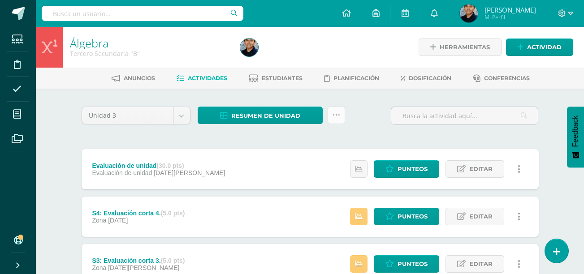
click at [340, 119] on link at bounding box center [336, 115] width 17 height 17
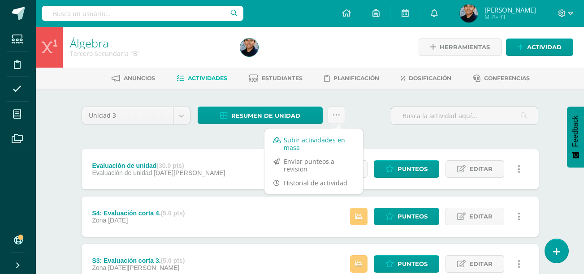
click at [321, 142] on link "Subir actividades en masa" at bounding box center [314, 144] width 99 height 22
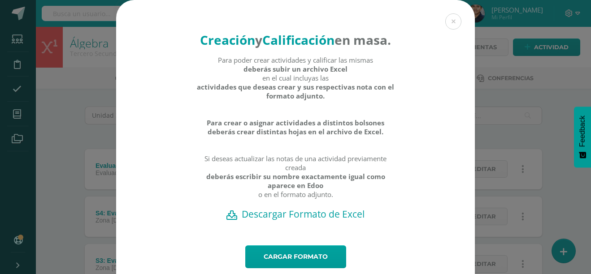
click at [263, 221] on h2 "Descargar Formato de Excel" at bounding box center [295, 214] width 327 height 13
click at [271, 269] on link "Cargar formato" at bounding box center [295, 257] width 101 height 23
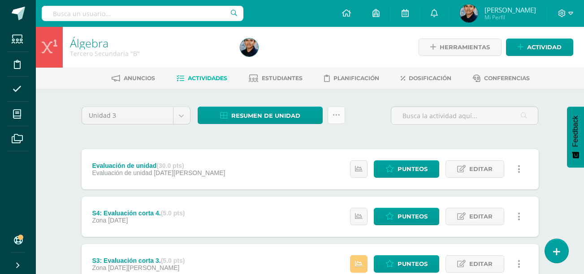
click at [336, 113] on icon at bounding box center [337, 116] width 8 height 8
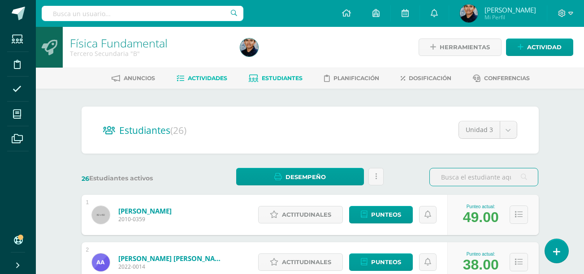
click at [201, 82] on link "Actividades" at bounding box center [202, 78] width 51 height 14
click at [210, 76] on span "Actividades" at bounding box center [207, 78] width 39 height 7
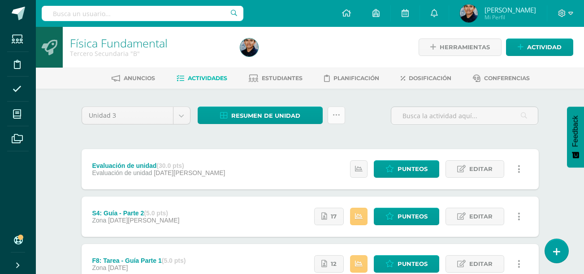
click at [334, 116] on icon at bounding box center [337, 116] width 8 height 8
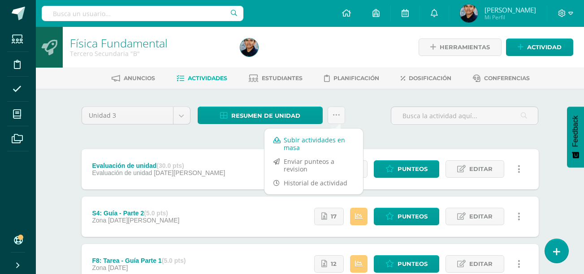
click at [309, 145] on link "Subir actividades en masa" at bounding box center [314, 144] width 99 height 22
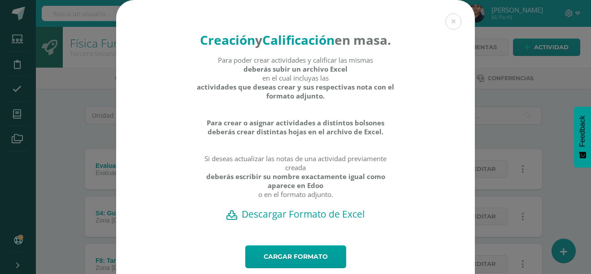
click at [299, 221] on h2 "Descargar Formato de Excel" at bounding box center [295, 214] width 327 height 13
click at [76, 149] on div "Creación y Calificación en masa. Para poder crear actividades y calificar las m…" at bounding box center [296, 151] width 584 height 302
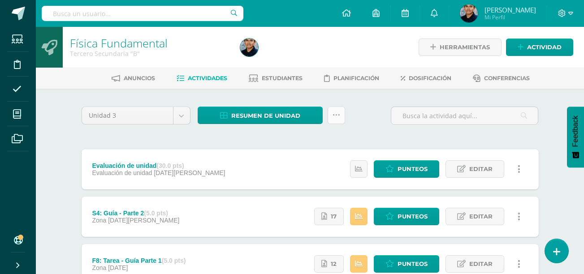
click at [335, 118] on icon at bounding box center [337, 116] width 8 height 8
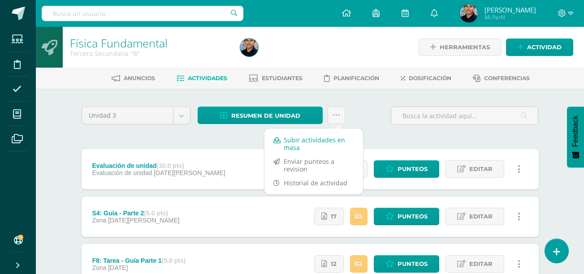
click at [305, 143] on link "Subir actividades en masa" at bounding box center [314, 144] width 99 height 22
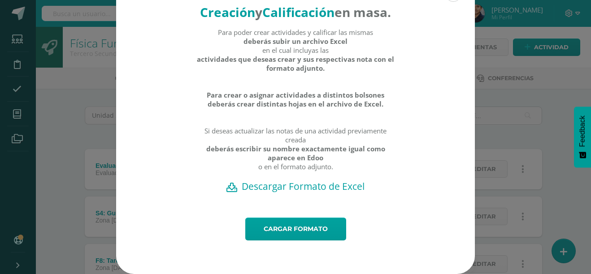
scroll to position [45, 0]
click at [282, 226] on link "Cargar formato" at bounding box center [295, 229] width 101 height 23
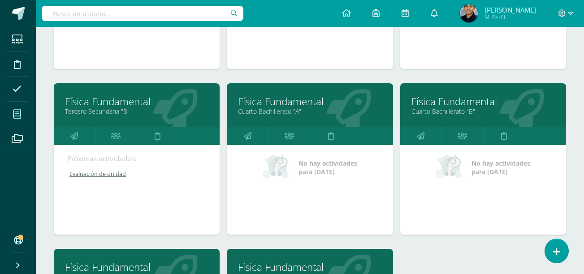
scroll to position [224, 0]
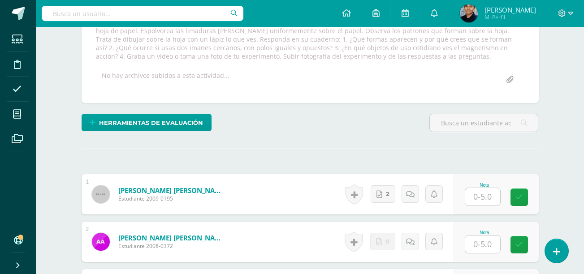
scroll to position [240, 0]
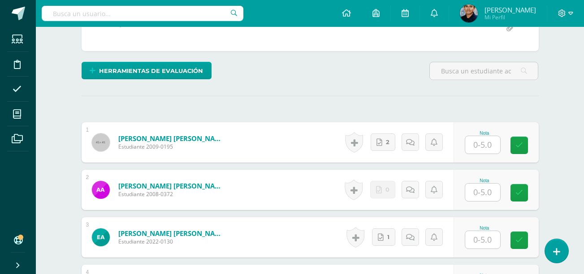
click at [491, 146] on input "text" at bounding box center [482, 144] width 35 height 17
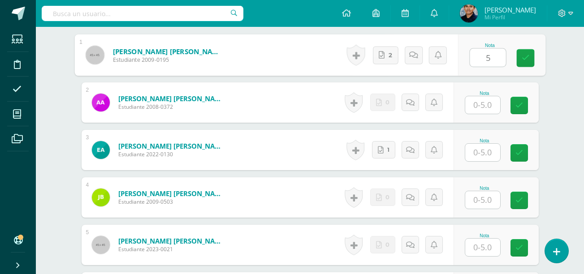
scroll to position [330, 0]
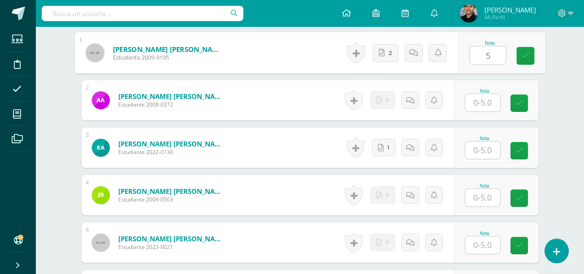
type input "5"
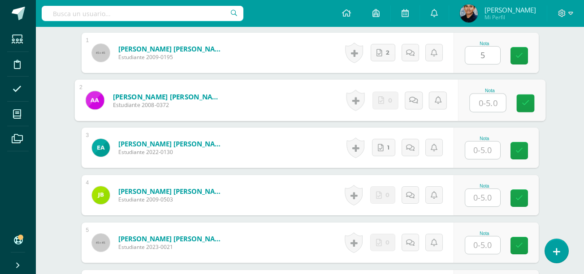
click at [484, 106] on input "text" at bounding box center [488, 103] width 36 height 18
type input "0"
click at [493, 152] on input "text" at bounding box center [482, 150] width 35 height 17
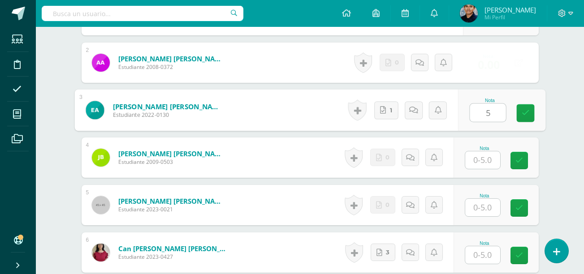
scroll to position [420, 0]
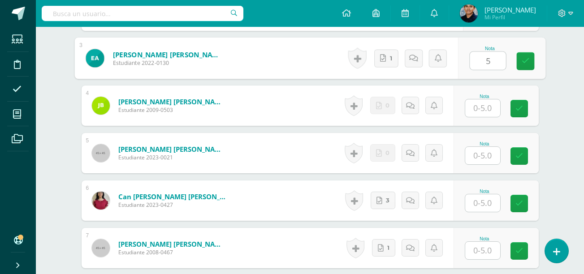
type input "5"
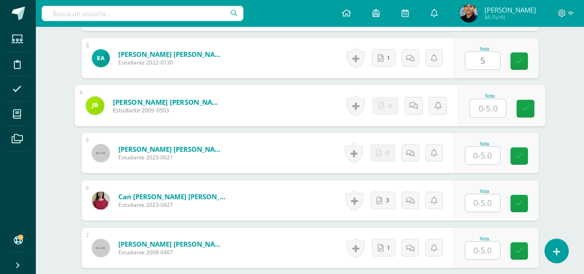
click at [486, 110] on input "text" at bounding box center [488, 109] width 36 height 18
type input "0"
click at [482, 152] on input "text" at bounding box center [482, 155] width 35 height 17
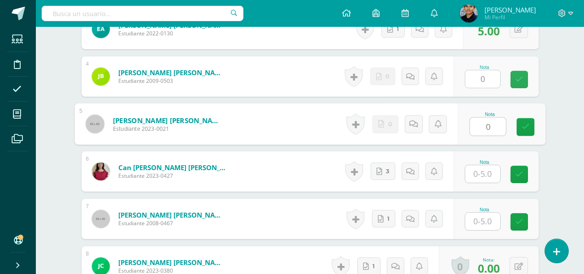
scroll to position [464, 0]
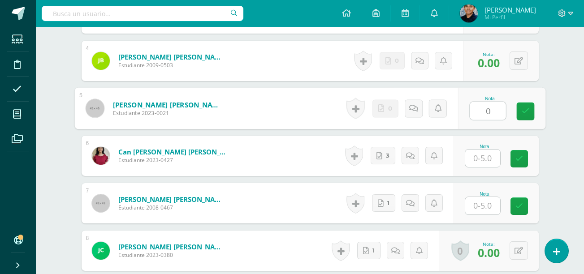
type input "0"
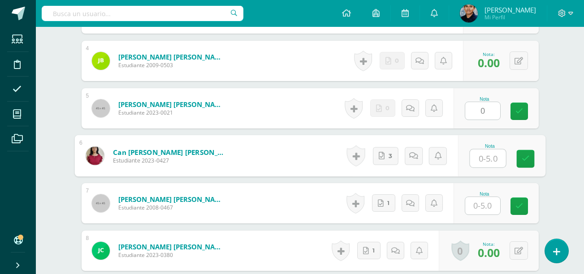
click at [482, 162] on input "text" at bounding box center [488, 159] width 36 height 18
type input "05"
click at [482, 206] on input "text" at bounding box center [482, 205] width 35 height 17
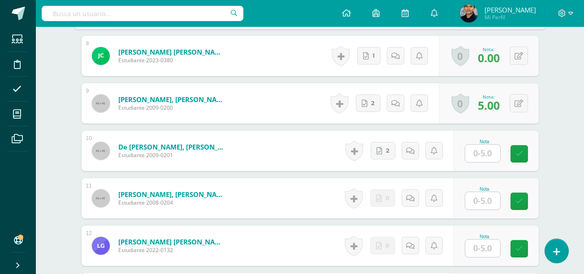
scroll to position [644, 0]
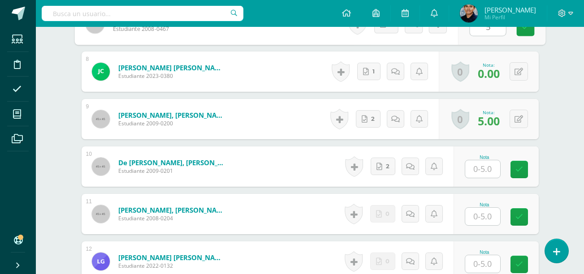
type input "5"
click at [521, 82] on div "0 Logros Logros obtenidos Aún no hay logros agregados Nota: 0.00" at bounding box center [489, 72] width 100 height 40
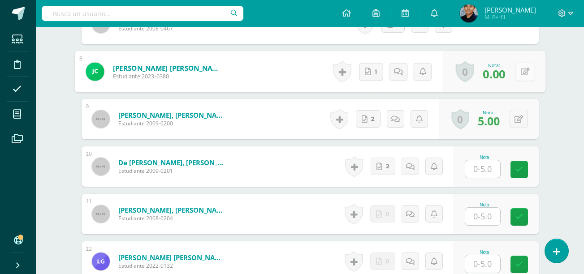
click at [521, 77] on button at bounding box center [525, 71] width 19 height 19
type input "5"
click at [488, 165] on input "text" at bounding box center [482, 169] width 35 height 17
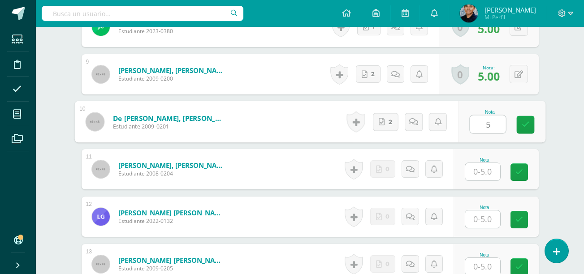
type input "5"
click at [487, 172] on input "text" at bounding box center [482, 171] width 35 height 17
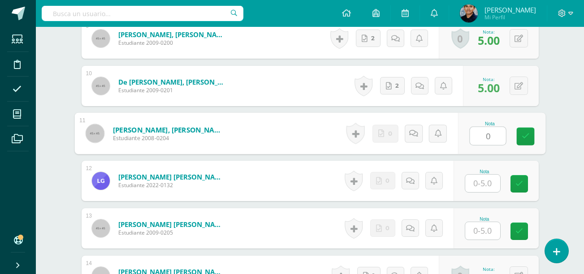
scroll to position [778, 0]
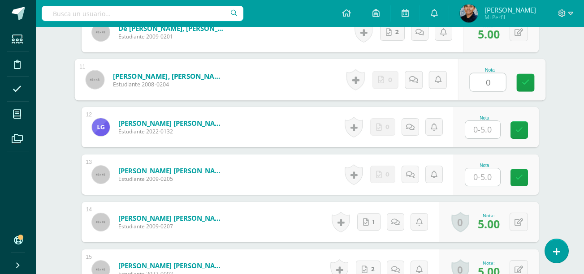
type input "0"
click at [483, 128] on input "text" at bounding box center [482, 129] width 35 height 17
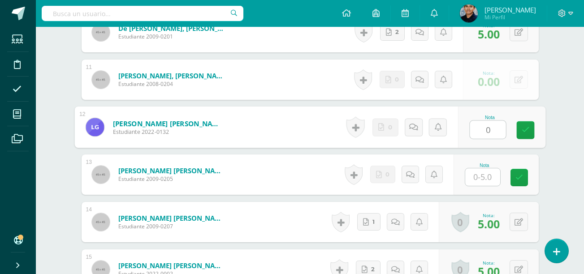
type input "0"
click at [486, 175] on input "text" at bounding box center [482, 177] width 35 height 17
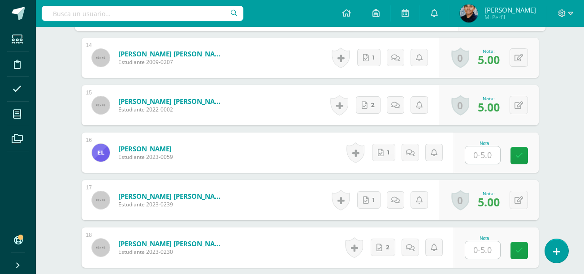
scroll to position [1003, 0]
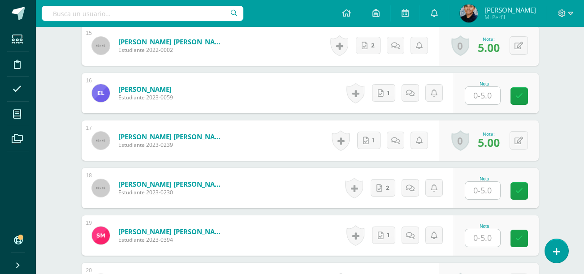
type input "0"
click at [484, 96] on input "text" at bounding box center [482, 95] width 35 height 17
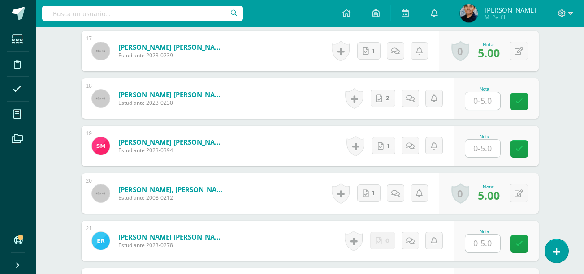
type input "5"
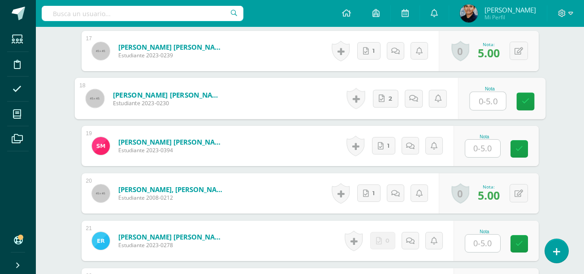
click at [485, 98] on input "text" at bounding box center [488, 101] width 36 height 18
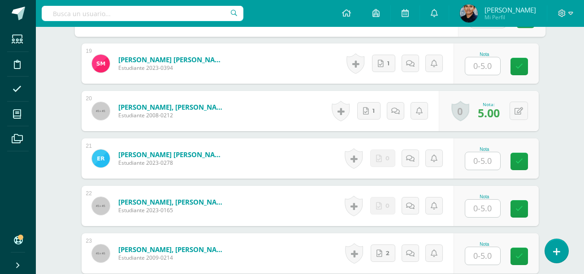
scroll to position [1182, 0]
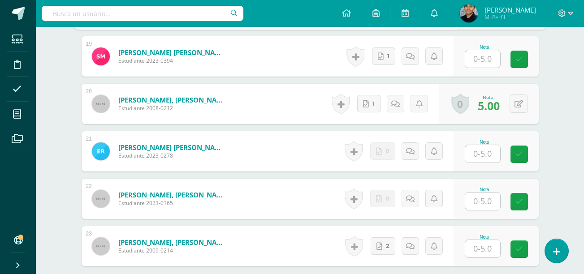
type input "5"
click at [488, 63] on input "text" at bounding box center [482, 58] width 35 height 17
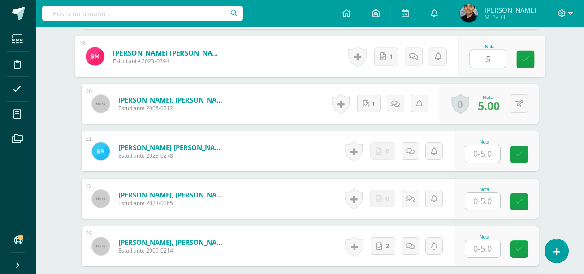
type input "5"
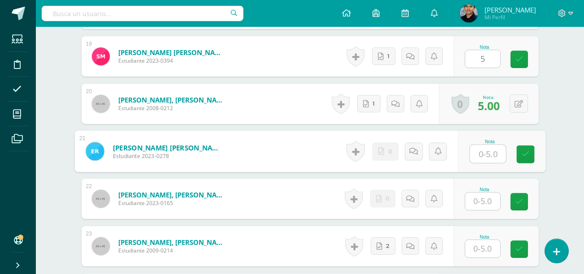
click at [483, 152] on input "text" at bounding box center [488, 154] width 36 height 18
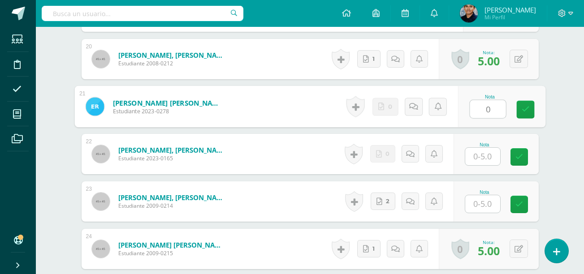
type input "0"
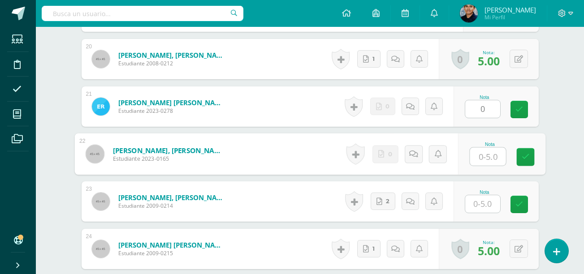
click at [486, 153] on input "text" at bounding box center [488, 157] width 36 height 18
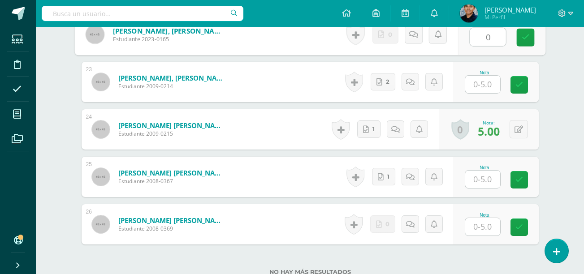
scroll to position [1361, 0]
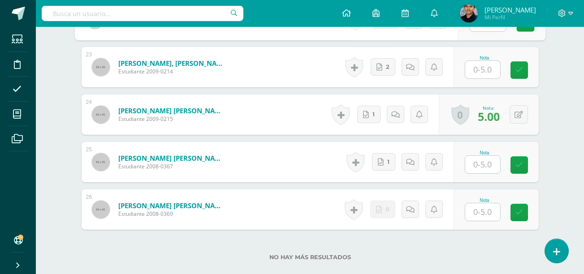
type input "0"
click at [483, 68] on input "text" at bounding box center [482, 69] width 35 height 17
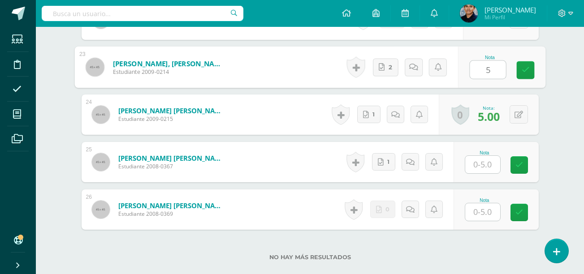
type input "5"
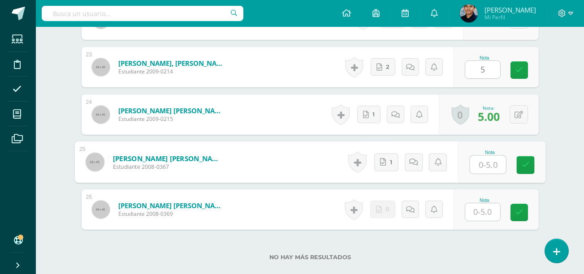
click at [481, 161] on input "text" at bounding box center [488, 165] width 36 height 18
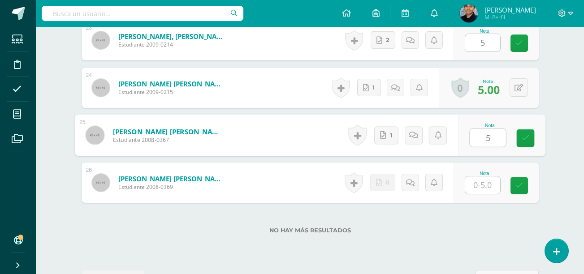
scroll to position [1419, 0]
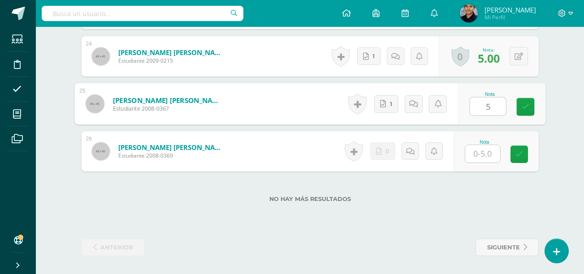
type input "5"
click at [491, 157] on input "text" at bounding box center [482, 153] width 35 height 17
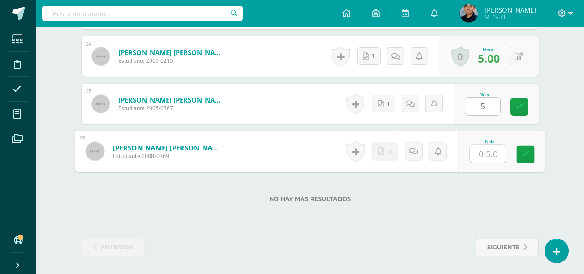
type input "0"
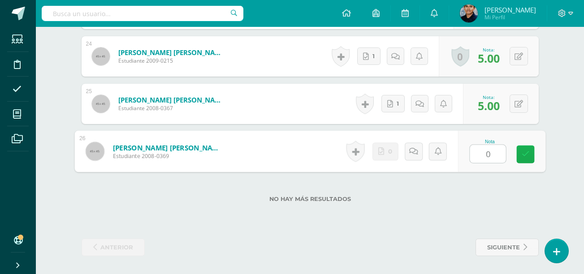
click at [529, 153] on icon at bounding box center [525, 155] width 8 height 8
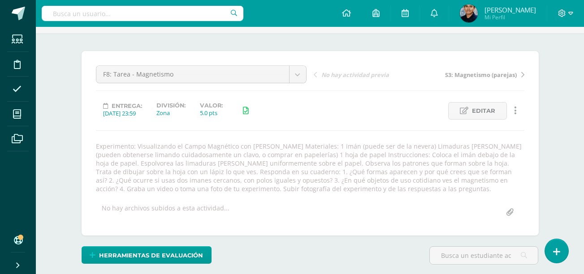
scroll to position [0, 0]
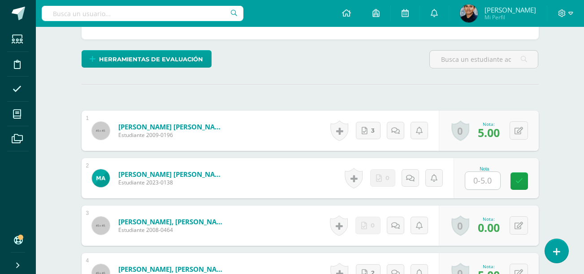
scroll to position [285, 0]
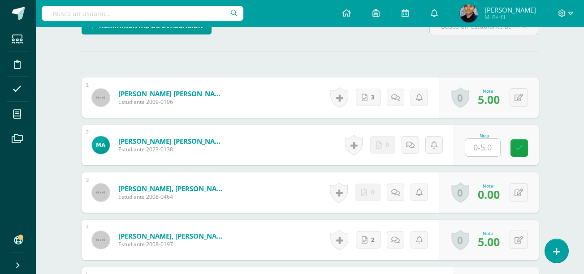
click at [494, 148] on input "text" at bounding box center [482, 147] width 35 height 17
type input "0"
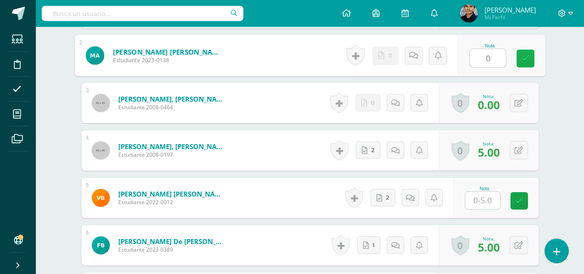
click at [525, 60] on icon at bounding box center [525, 59] width 8 height 8
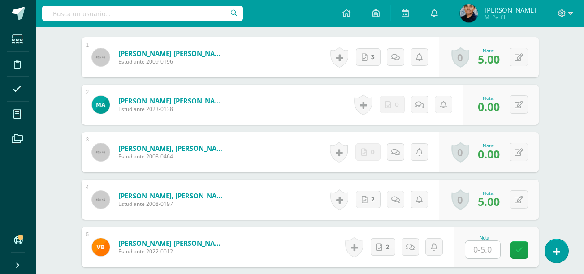
scroll to position [420, 0]
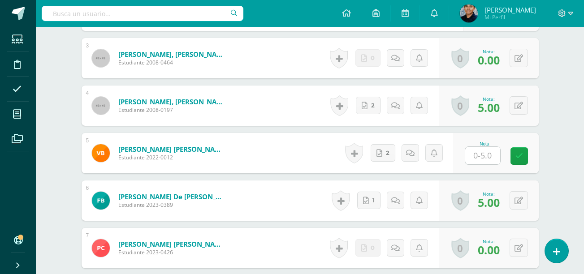
click at [485, 163] on input "text" at bounding box center [482, 155] width 35 height 17
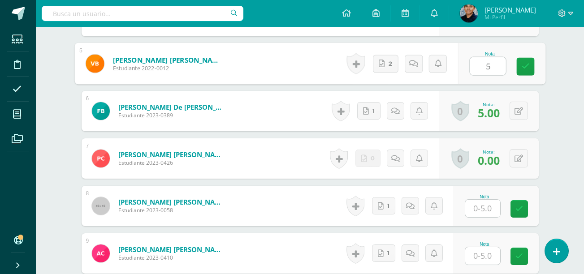
scroll to position [599, 0]
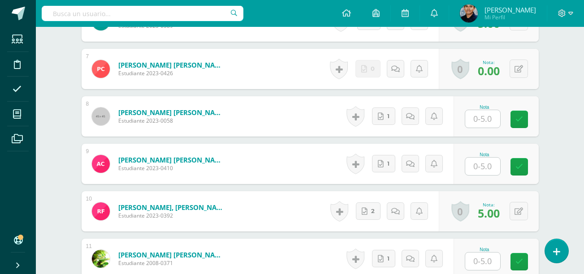
type input "5"
click at [482, 119] on input "text" at bounding box center [482, 118] width 35 height 17
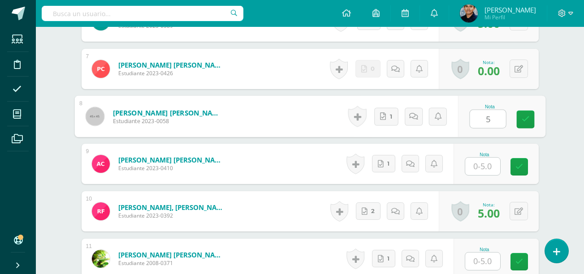
type input "5"
click at [485, 166] on input "text" at bounding box center [482, 166] width 35 height 17
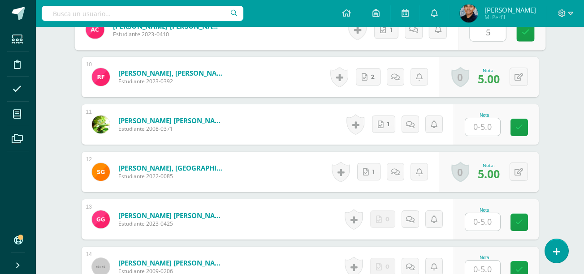
type input "5"
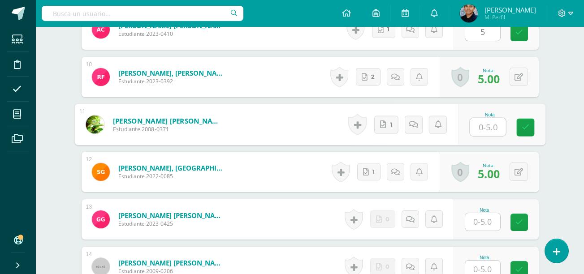
click at [477, 128] on input "text" at bounding box center [488, 127] width 36 height 18
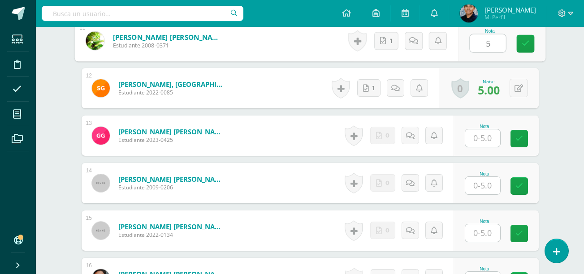
scroll to position [823, 0]
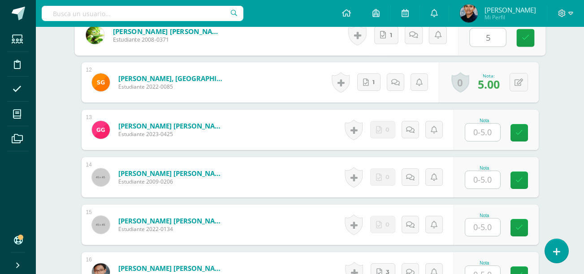
type input "5"
click at [490, 138] on input "text" at bounding box center [482, 132] width 35 height 17
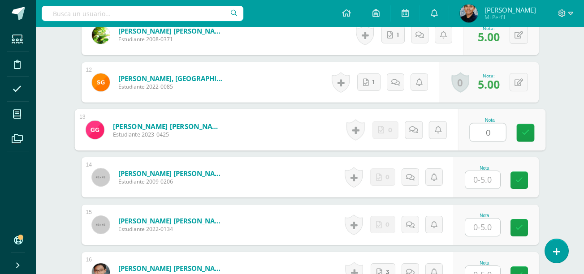
scroll to position [868, 0]
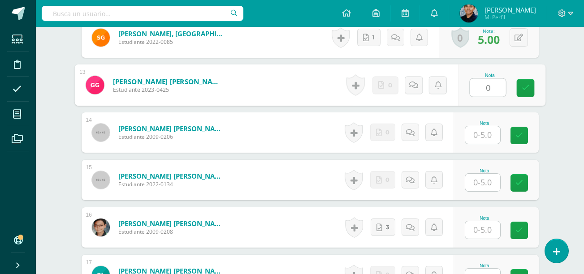
type input "0"
click at [486, 135] on input "text" at bounding box center [482, 134] width 35 height 17
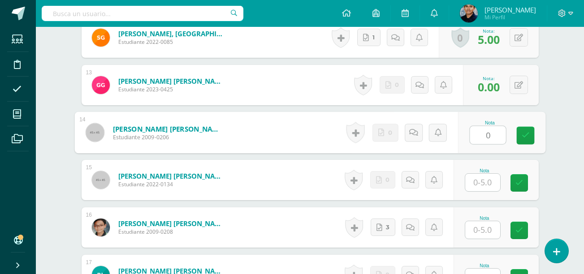
type input "0"
click at [482, 179] on input "text" at bounding box center [482, 182] width 35 height 17
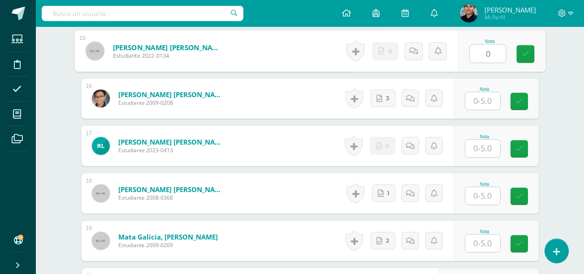
scroll to position [1003, 0]
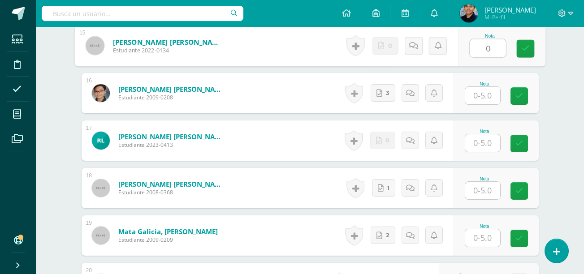
type input "0"
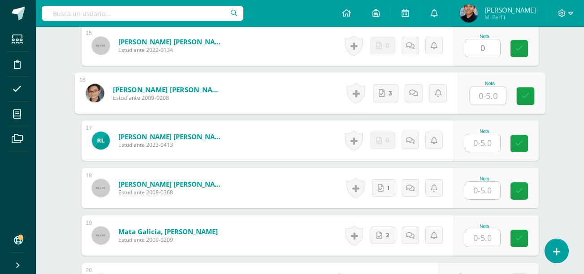
click at [482, 91] on input "text" at bounding box center [488, 96] width 36 height 18
type input "5"
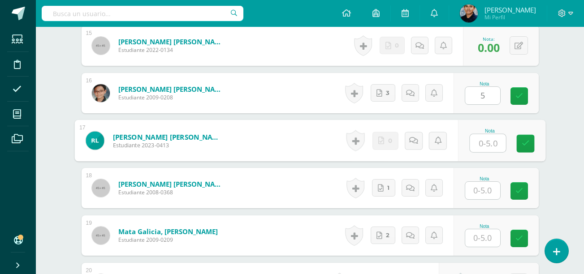
click at [486, 139] on input "text" at bounding box center [488, 144] width 36 height 18
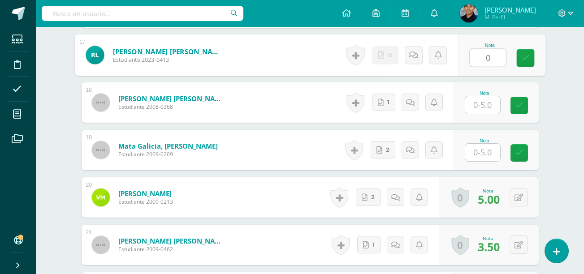
scroll to position [1092, 0]
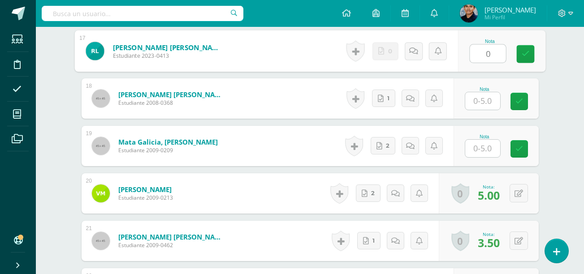
type input "0"
click at [489, 103] on input "text" at bounding box center [482, 100] width 35 height 17
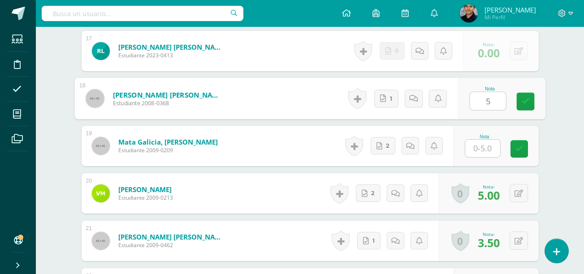
type input "5"
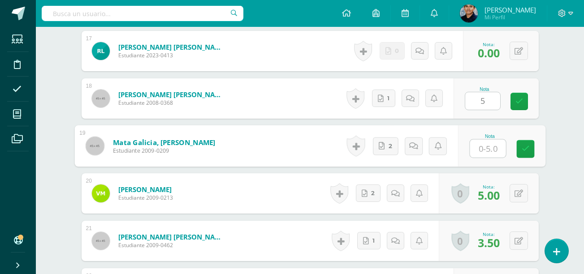
click at [491, 150] on input "text" at bounding box center [488, 149] width 36 height 18
drag, startPoint x: 491, startPoint y: 150, endPoint x: 463, endPoint y: 148, distance: 28.3
click at [463, 148] on div "Nota 0" at bounding box center [501, 147] width 87 height 42
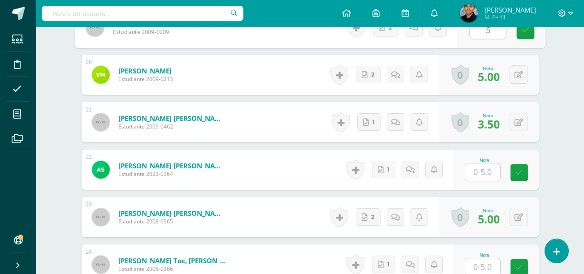
scroll to position [1227, 0]
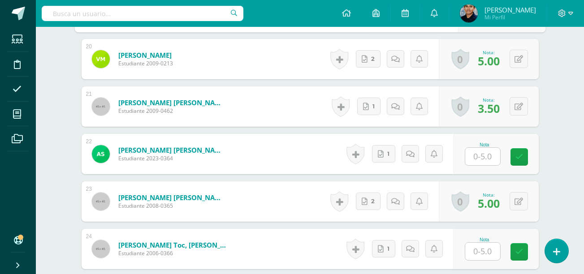
type input "5"
click at [495, 154] on input "text" at bounding box center [482, 156] width 35 height 17
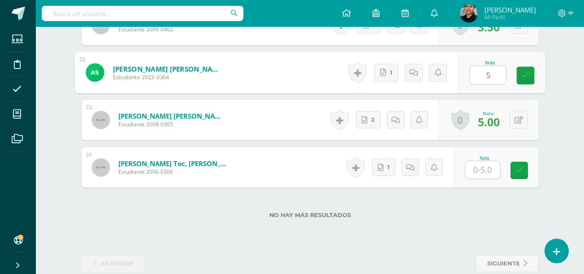
scroll to position [1316, 0]
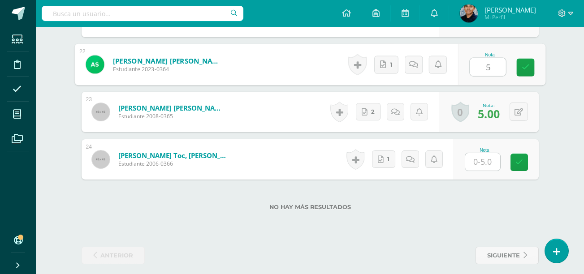
type input "5"
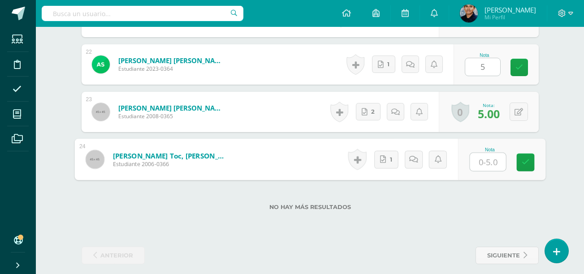
click at [492, 165] on input "text" at bounding box center [488, 162] width 36 height 18
type input "5"
click at [525, 161] on icon at bounding box center [525, 163] width 8 height 8
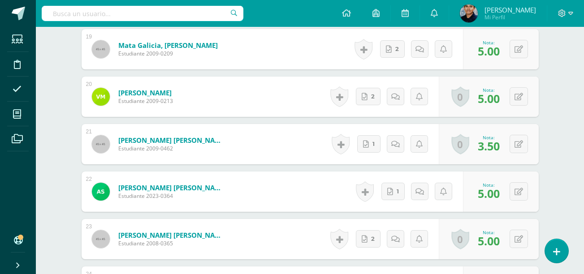
scroll to position [1182, 0]
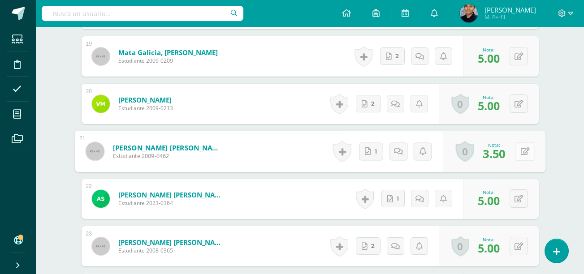
click at [523, 155] on button at bounding box center [525, 151] width 19 height 19
type input "5"
click at [499, 151] on icon at bounding box center [501, 155] width 8 height 8
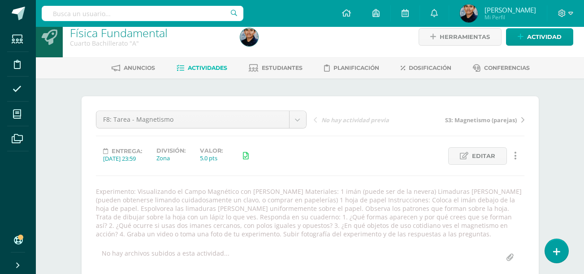
scroll to position [0, 0]
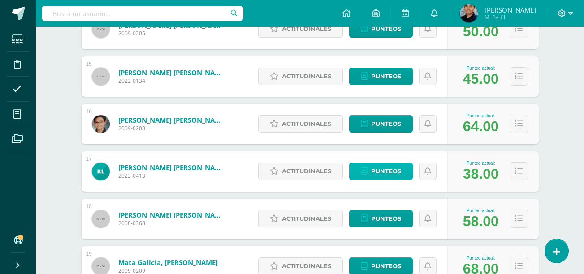
scroll to position [1114, 0]
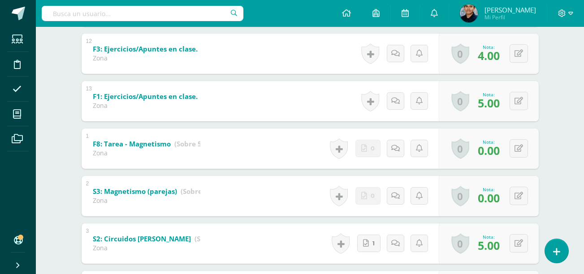
scroll to position [234, 0]
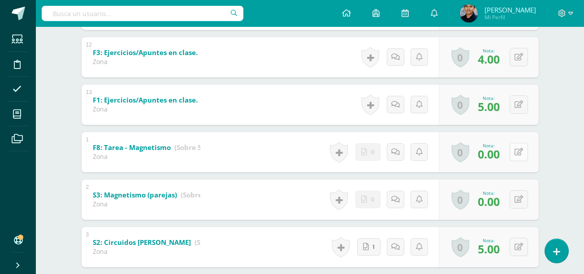
click at [523, 158] on button at bounding box center [519, 152] width 18 height 18
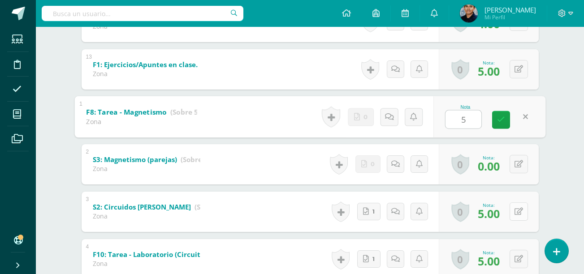
scroll to position [324, 0]
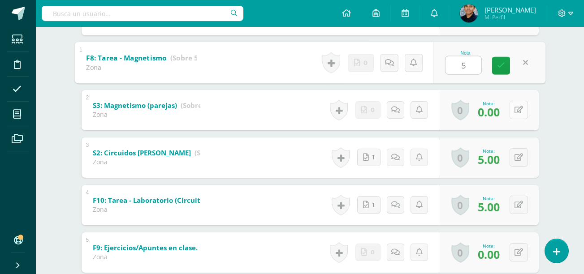
type input "5"
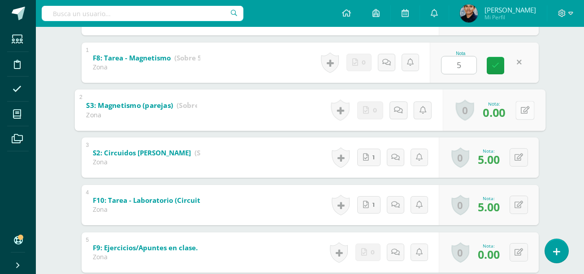
click at [516, 108] on button at bounding box center [525, 110] width 19 height 19
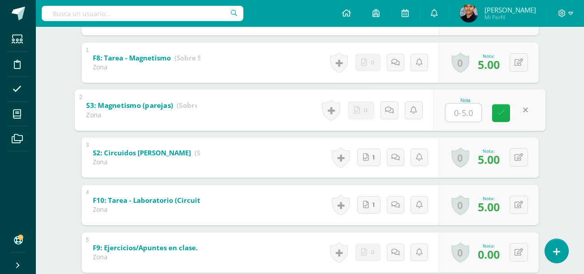
type input "5"
click at [507, 113] on link at bounding box center [501, 113] width 18 height 18
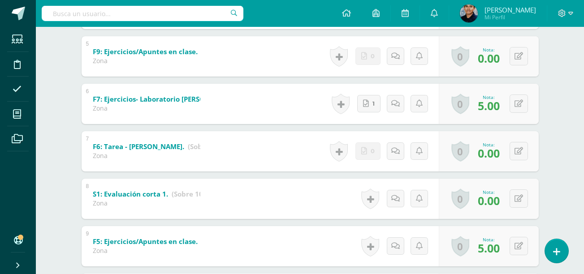
scroll to position [548, 0]
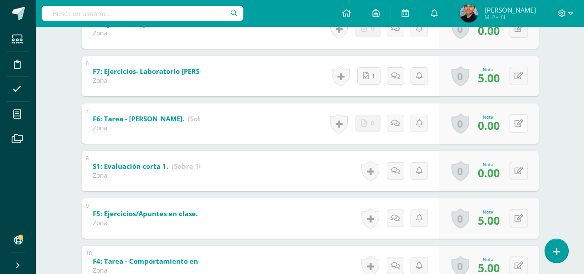
click at [522, 124] on icon at bounding box center [519, 124] width 9 height 8
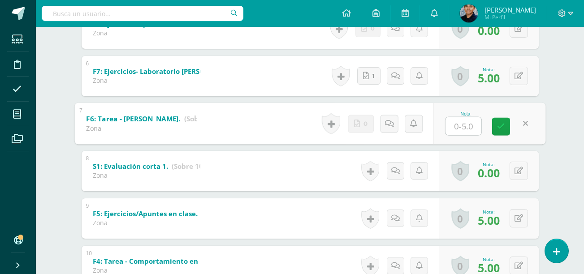
type input "5"
click at [495, 125] on link at bounding box center [501, 126] width 18 height 18
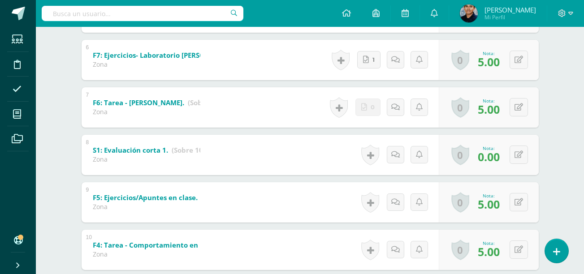
scroll to position [638, 0]
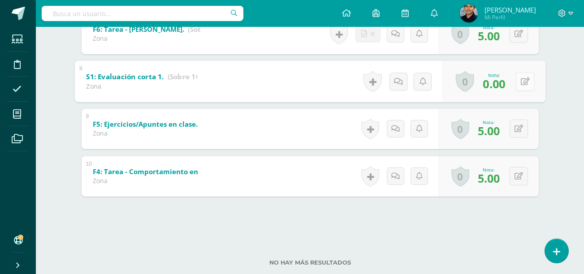
click at [516, 80] on button at bounding box center [525, 81] width 19 height 19
type input "5"
click at [499, 91] on link at bounding box center [501, 84] width 18 height 18
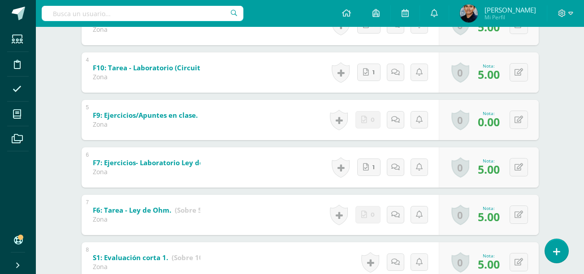
scroll to position [474, 0]
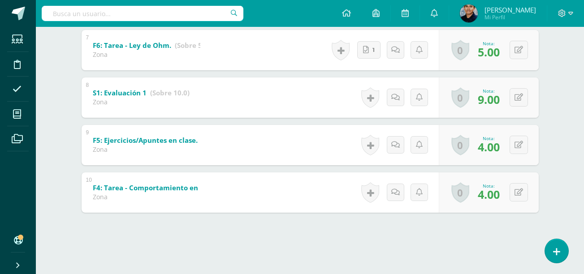
scroll to position [658, 0]
